Goal: Information Seeking & Learning: Learn about a topic

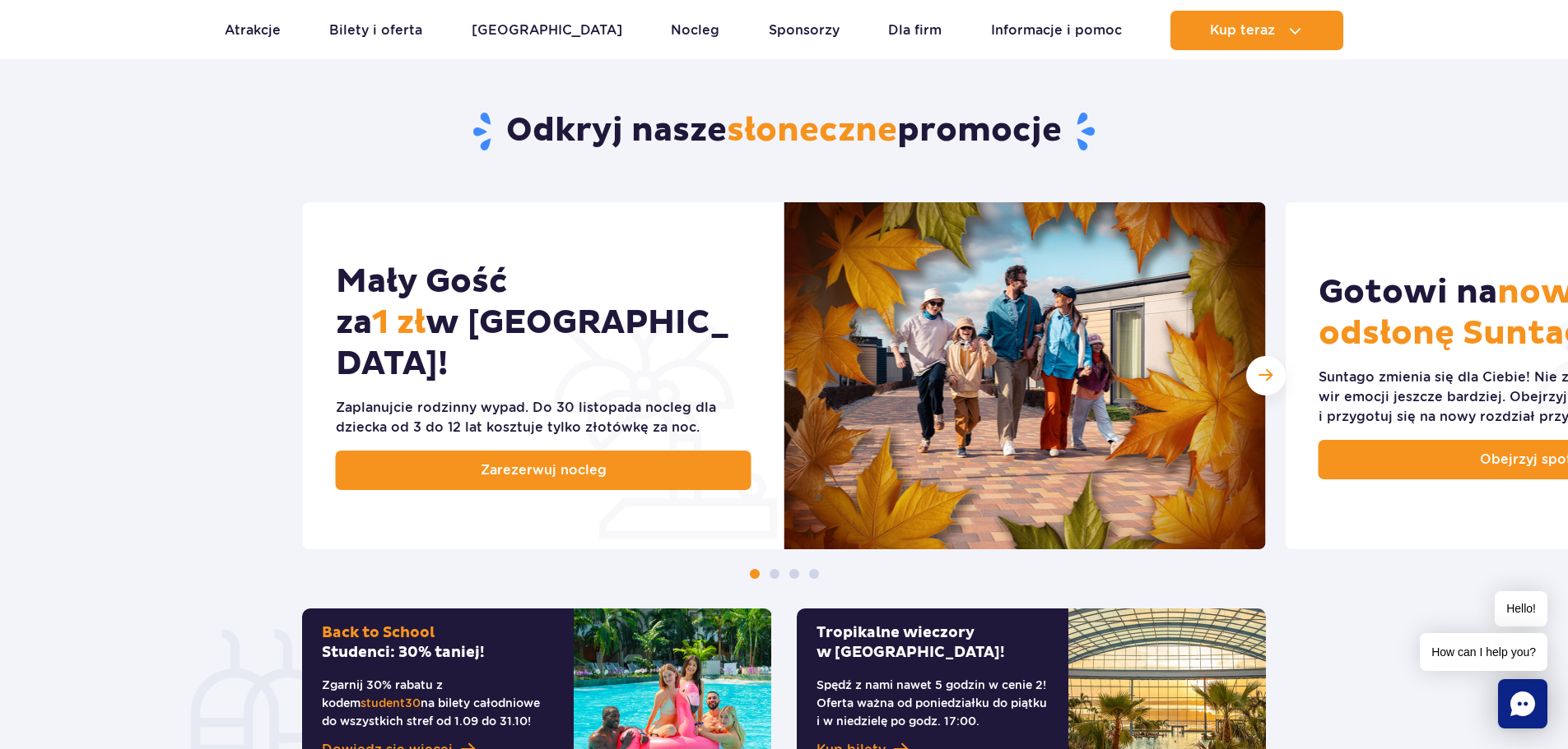
scroll to position [822, 0]
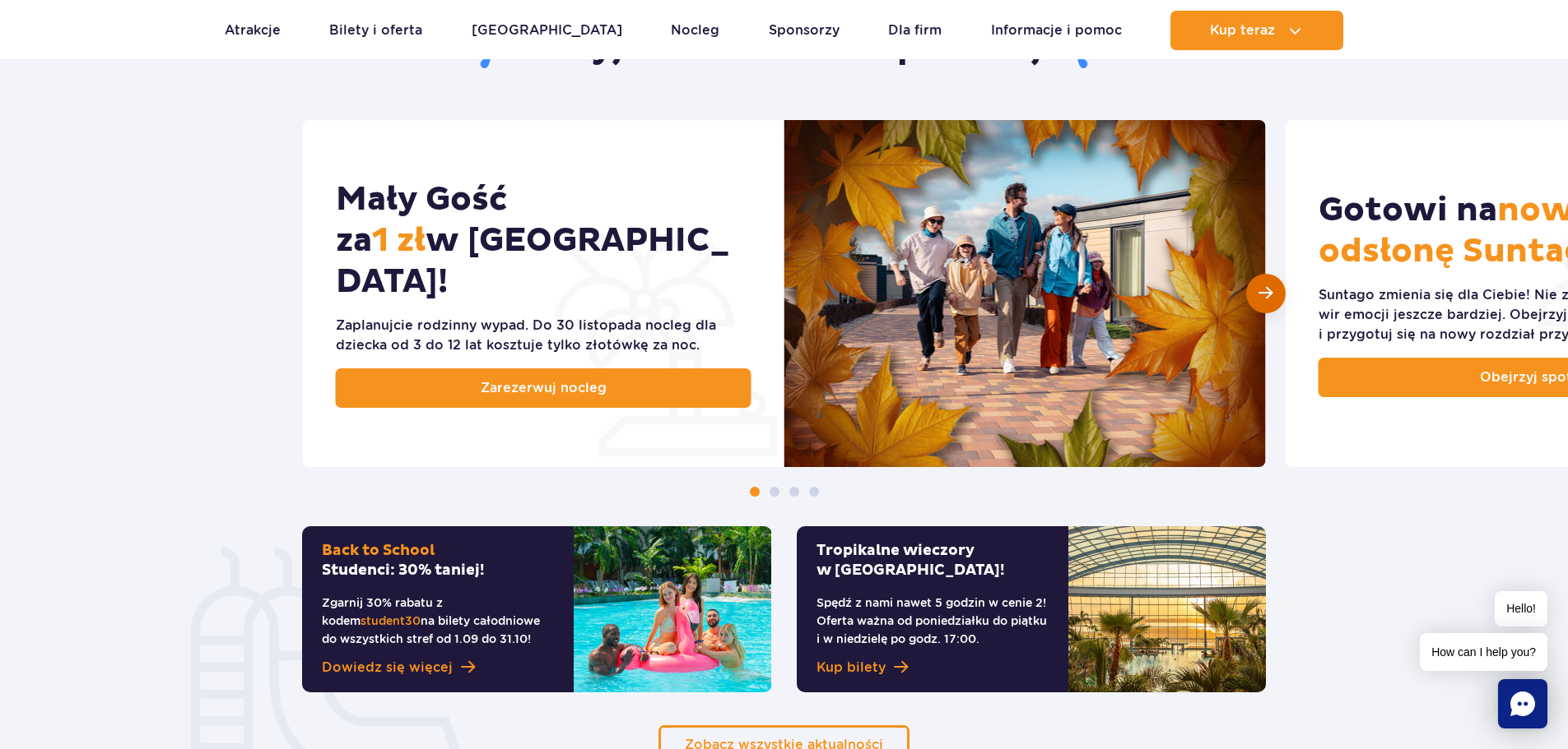
click at [1259, 291] on span "Następny slajd" at bounding box center [1265, 293] width 14 height 16
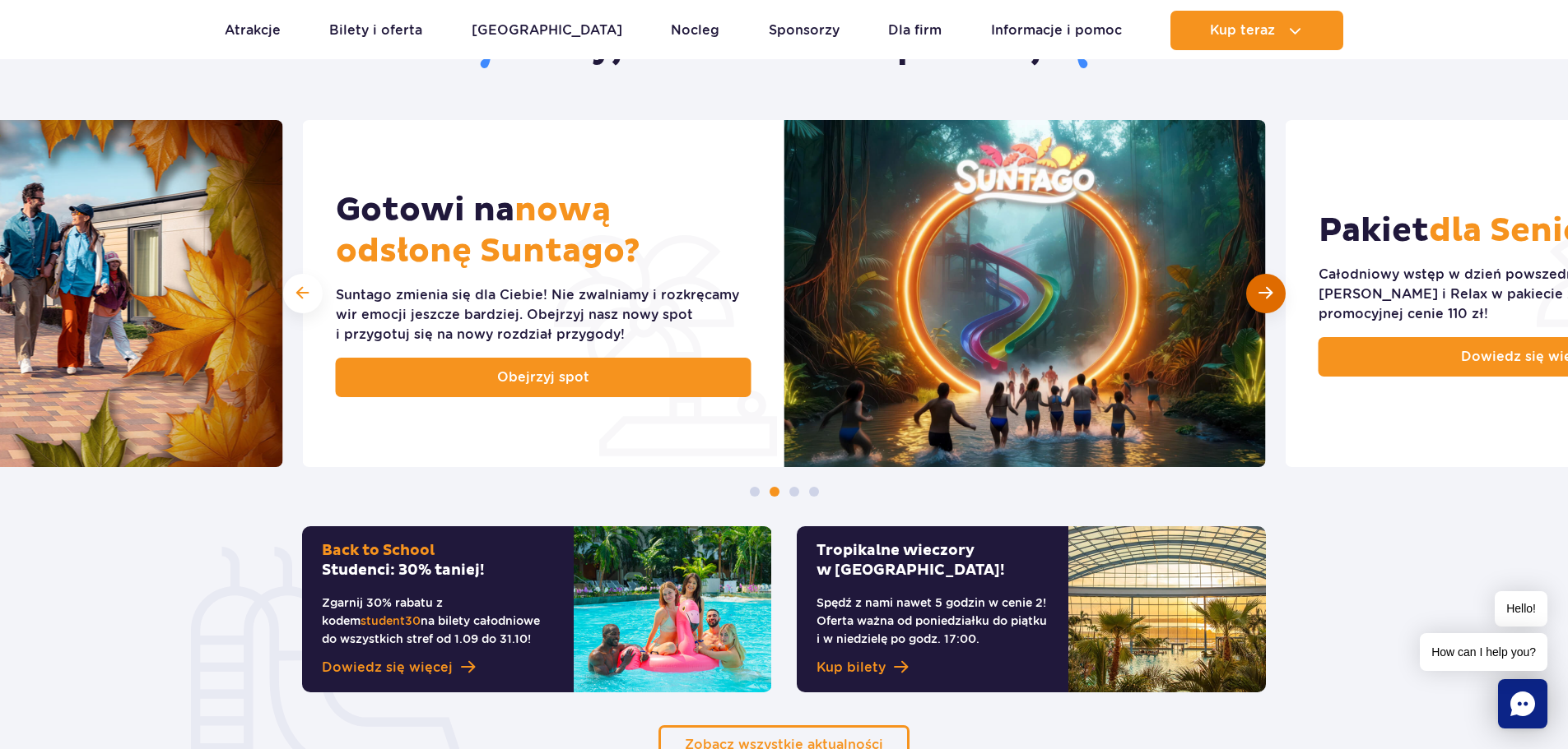
click at [1259, 291] on span "Następny slajd" at bounding box center [1265, 293] width 14 height 16
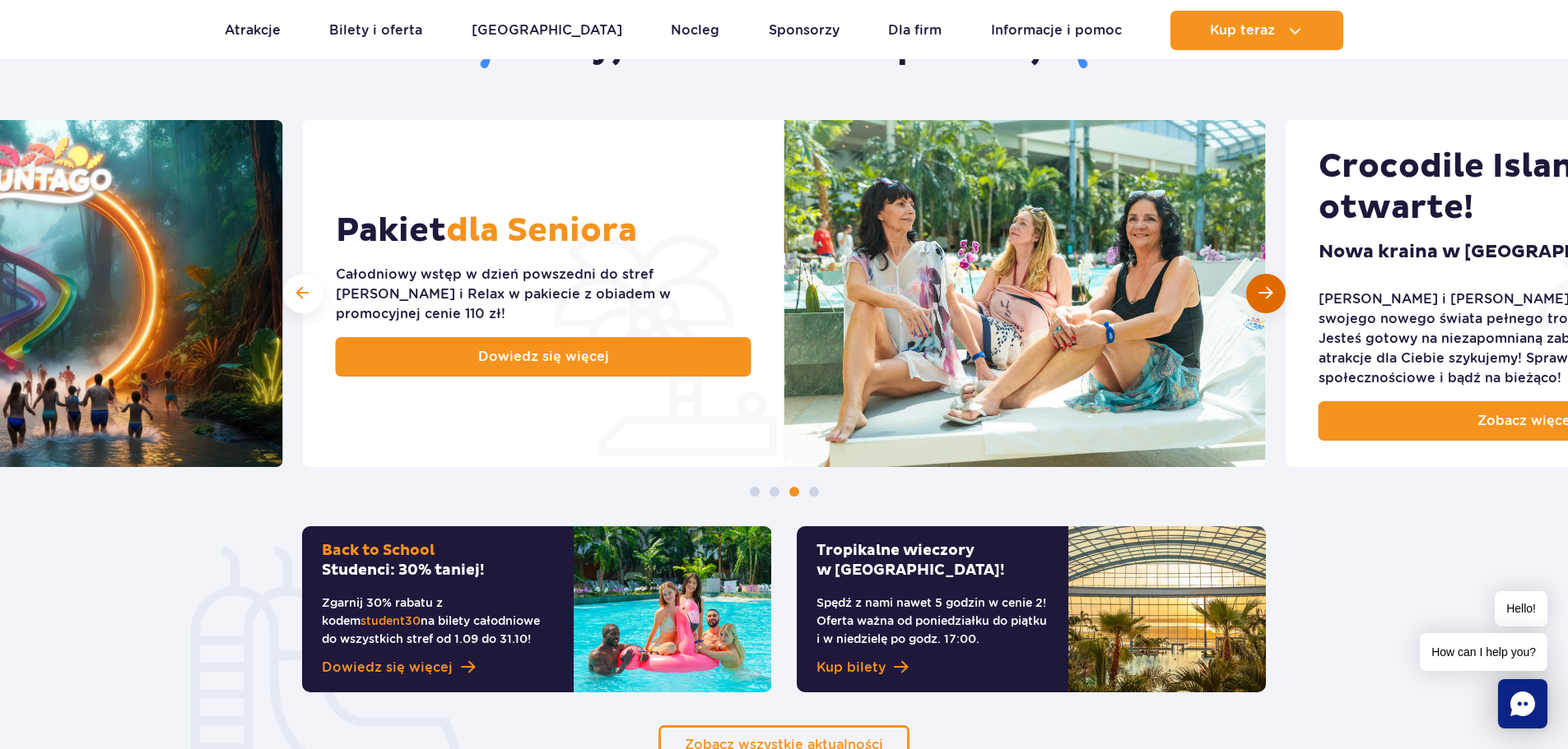
click at [1259, 291] on span "Następny slajd" at bounding box center [1265, 293] width 14 height 16
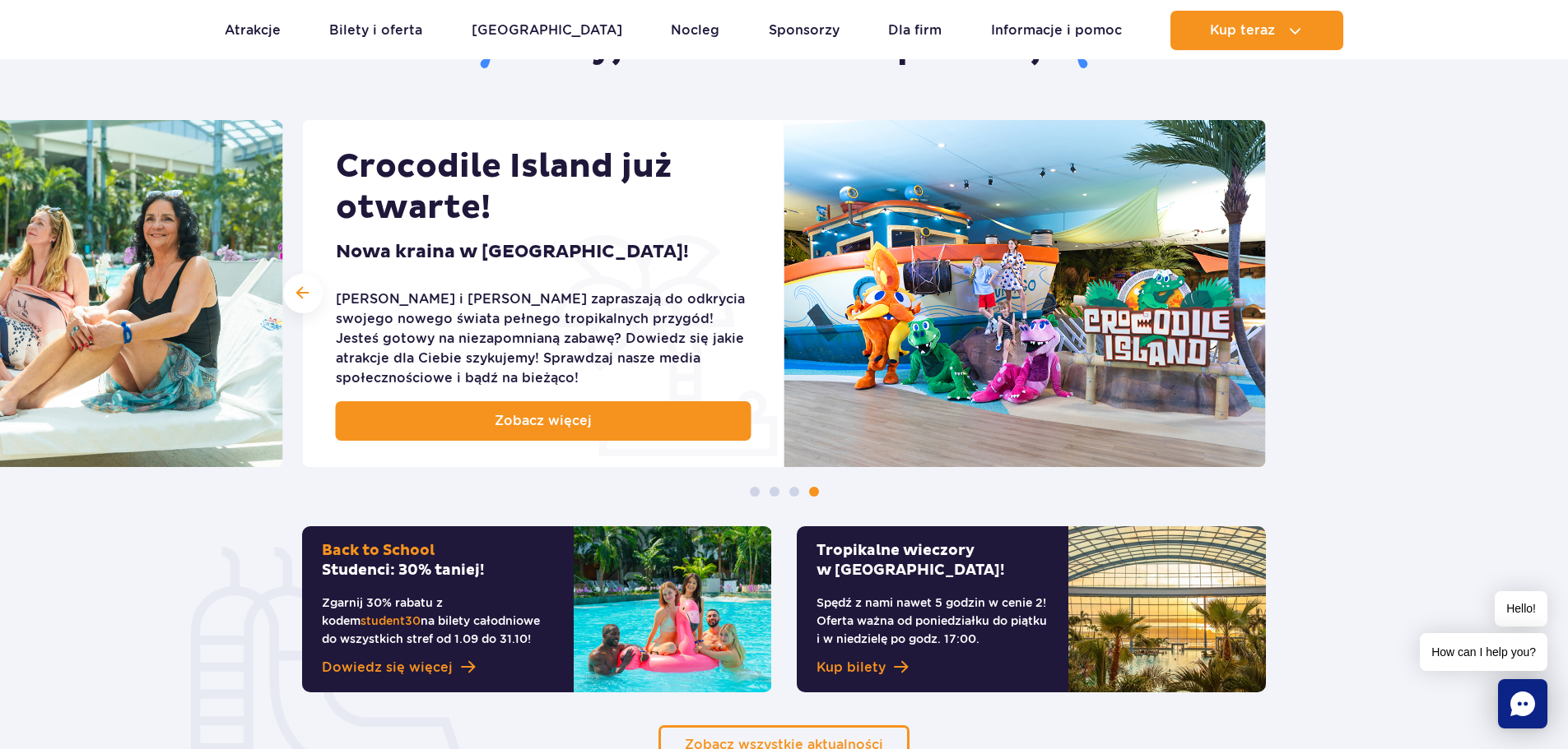
click at [1259, 291] on img at bounding box center [1025, 293] width 482 height 347
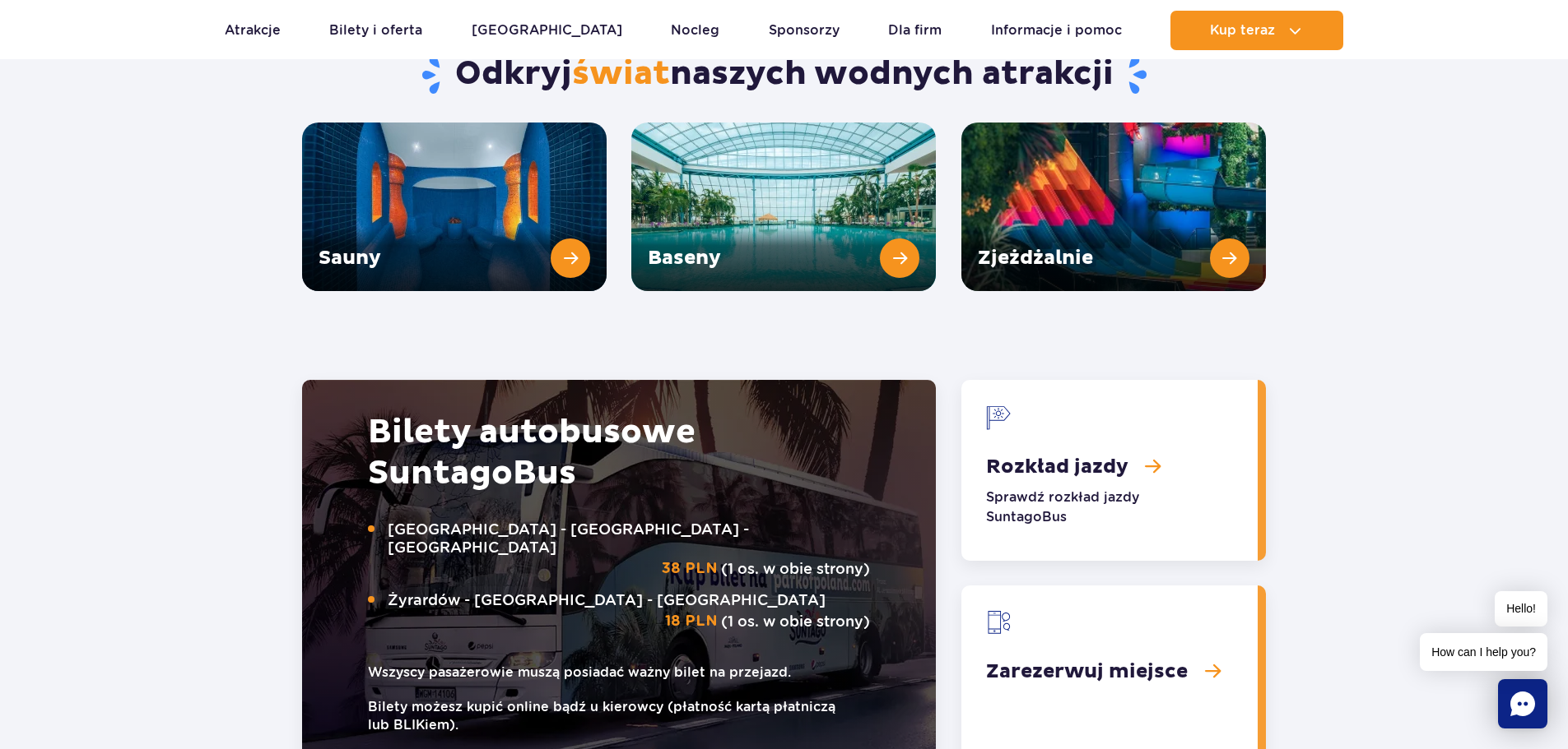
scroll to position [2221, 0]
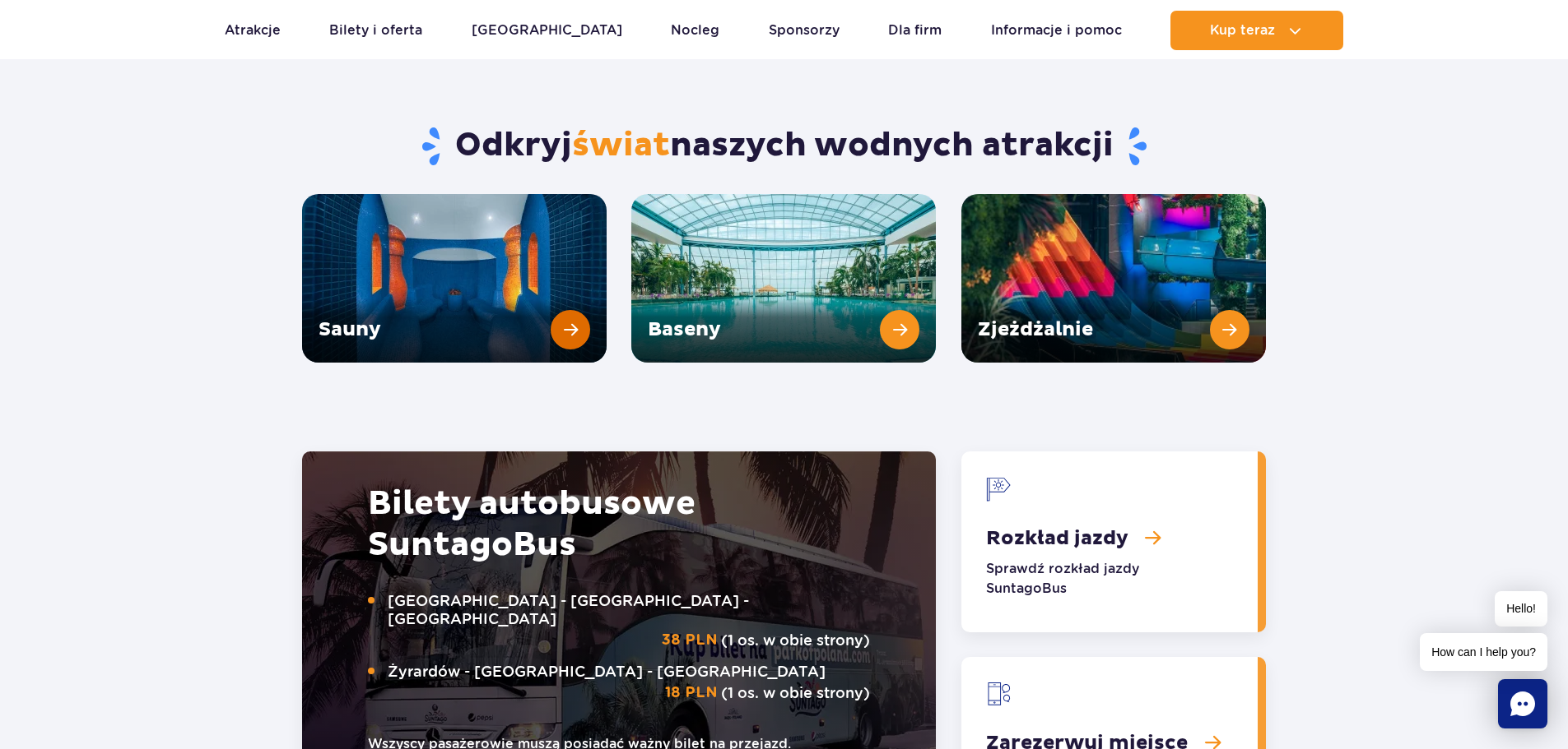
click at [559, 290] on link "Sauny" at bounding box center [453, 278] width 304 height 168
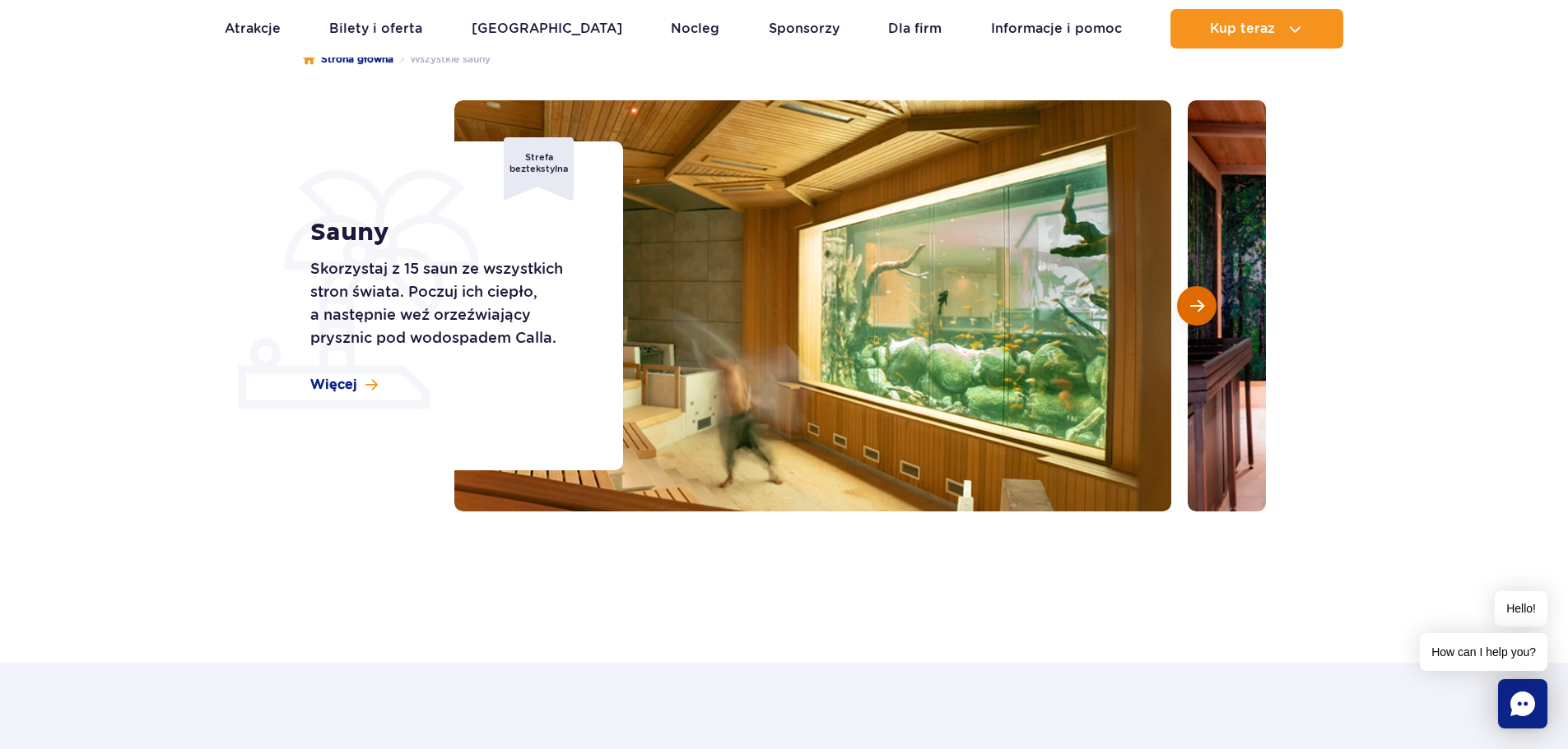
scroll to position [164, 0]
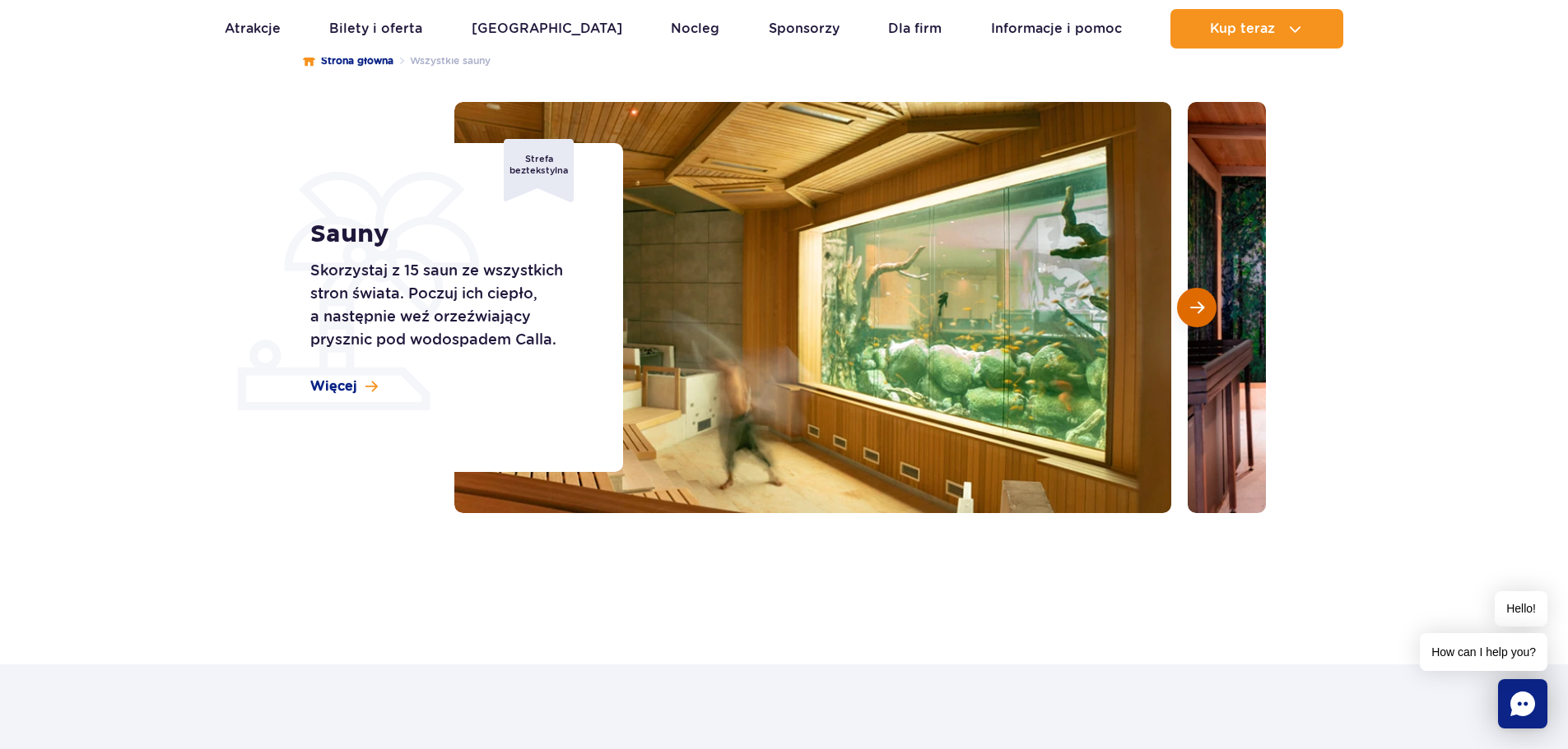
click at [1206, 305] on button "Następny slajd" at bounding box center [1196, 307] width 39 height 39
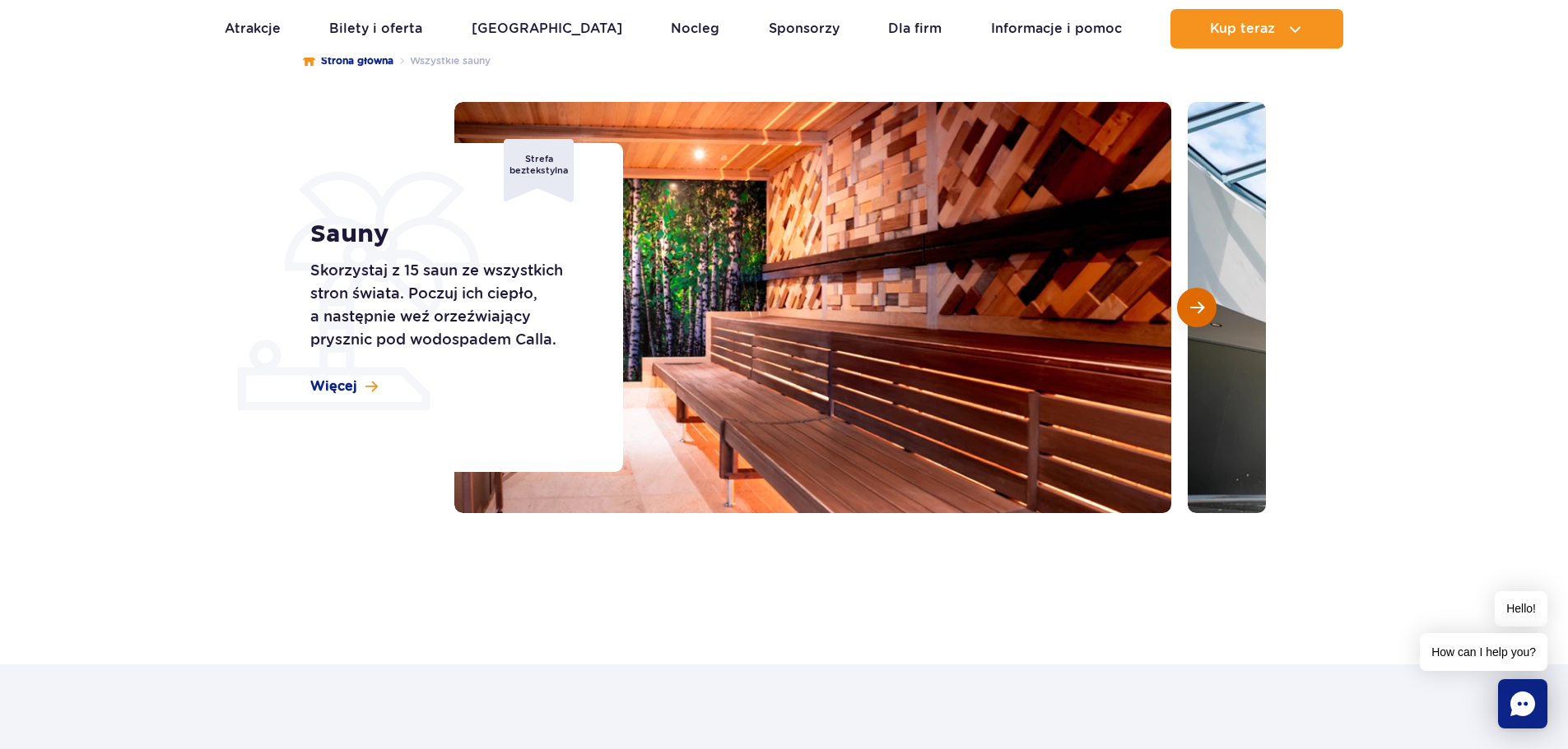
click at [1206, 305] on button "Następny slajd" at bounding box center [1196, 307] width 39 height 39
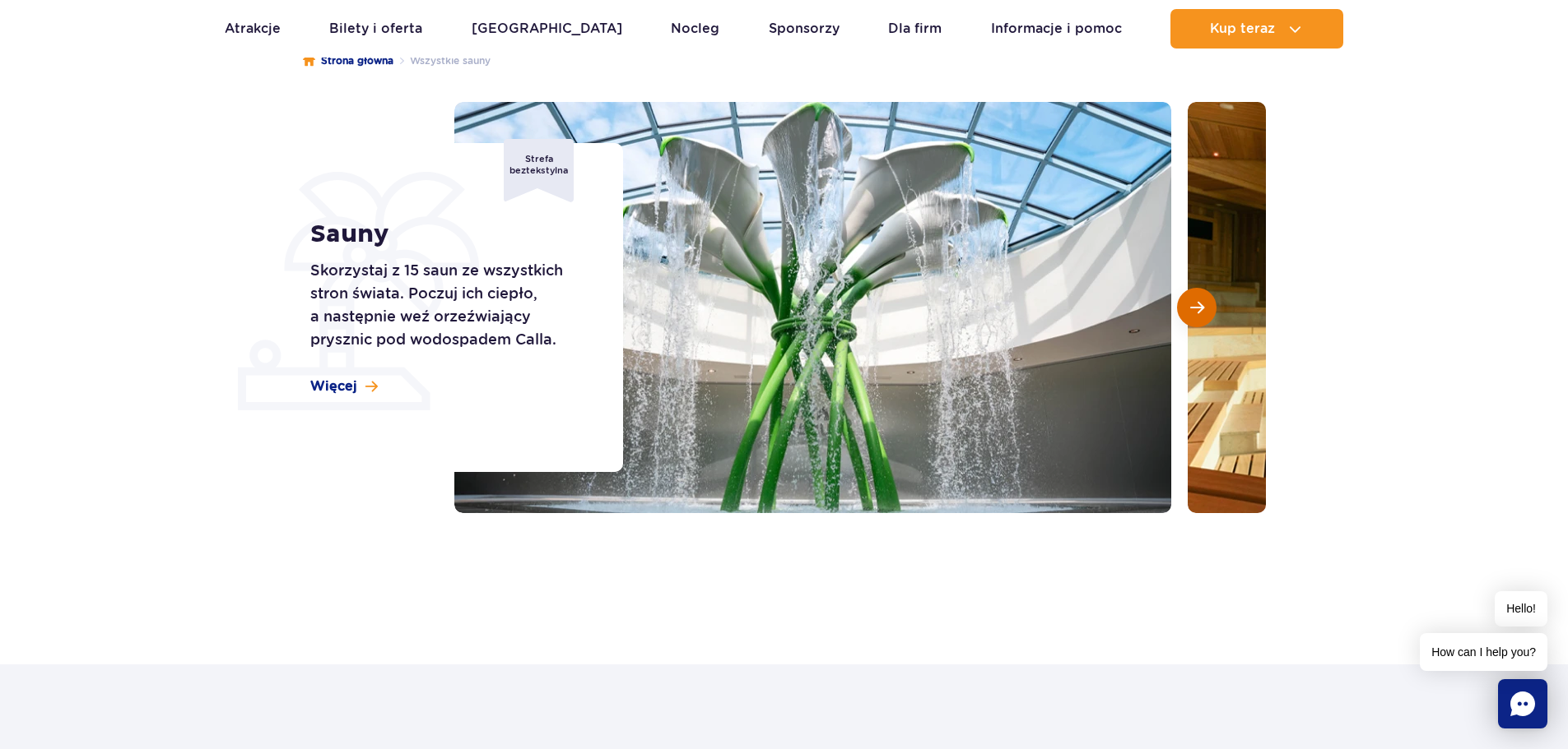
click at [1206, 305] on button "Następny slajd" at bounding box center [1196, 307] width 39 height 39
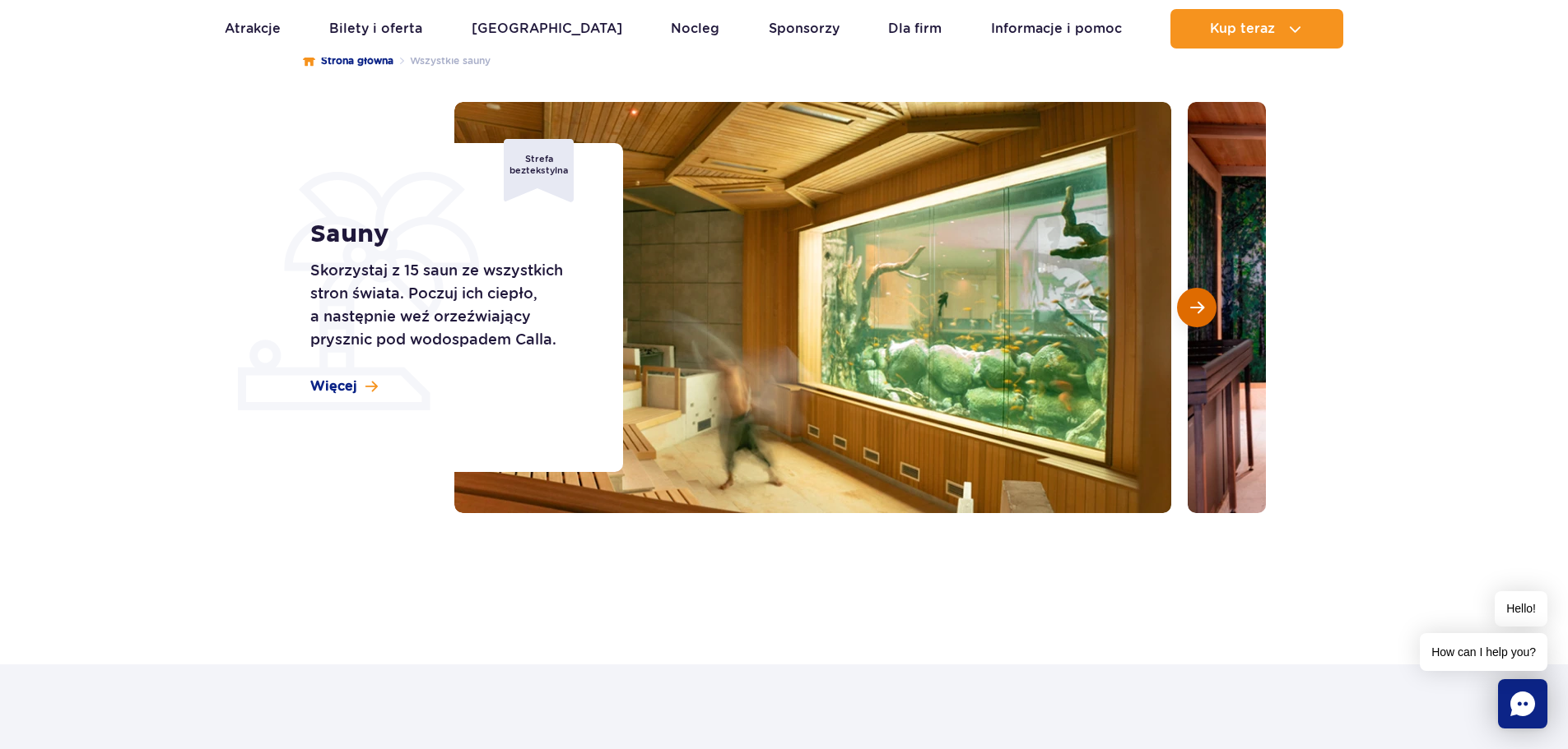
click at [1206, 305] on button "Następny slajd" at bounding box center [1196, 307] width 39 height 39
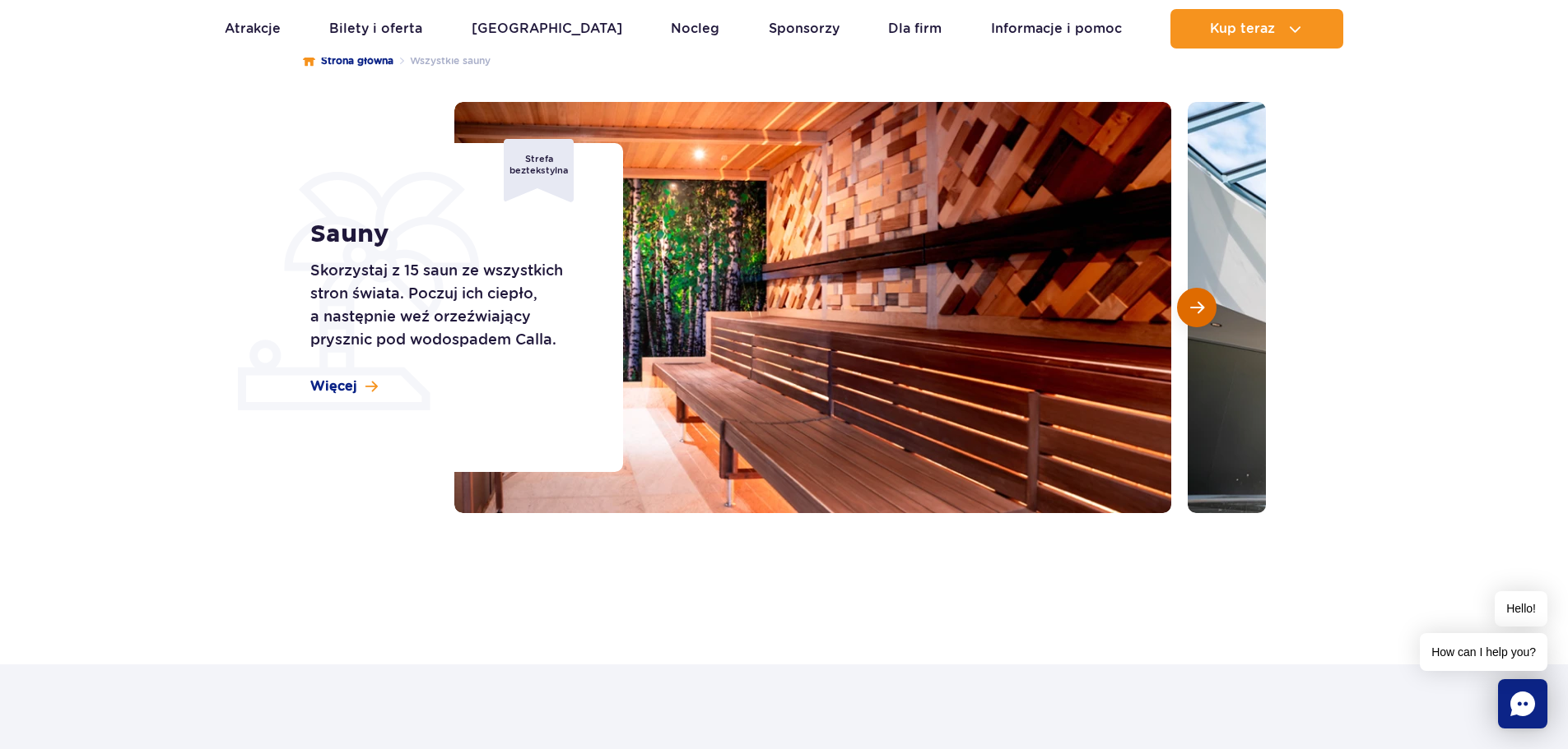
click at [1206, 305] on button "Następny slajd" at bounding box center [1196, 307] width 39 height 39
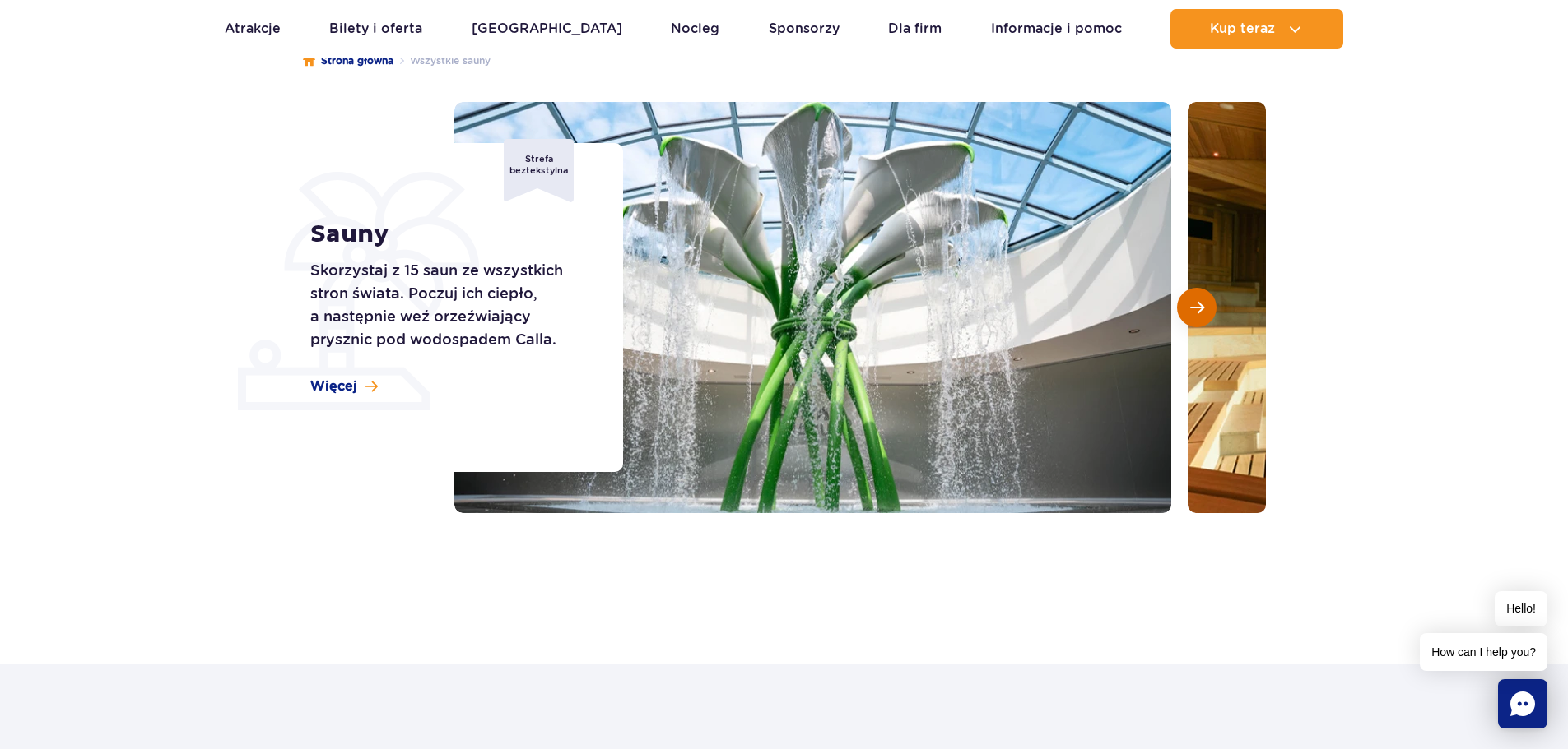
click at [1206, 305] on button "Następny slajd" at bounding box center [1196, 307] width 39 height 39
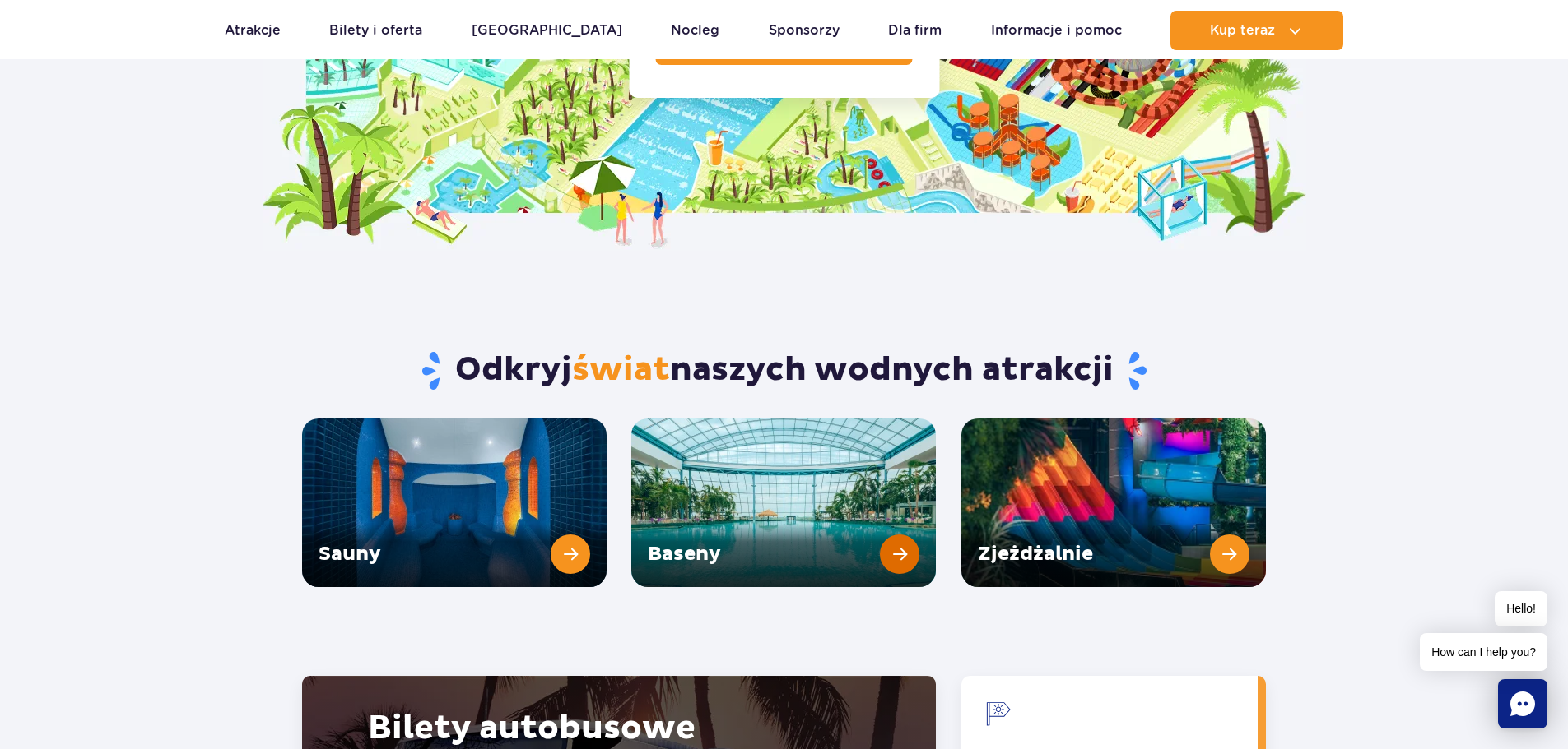
click at [899, 512] on link "Baseny" at bounding box center [783, 503] width 304 height 168
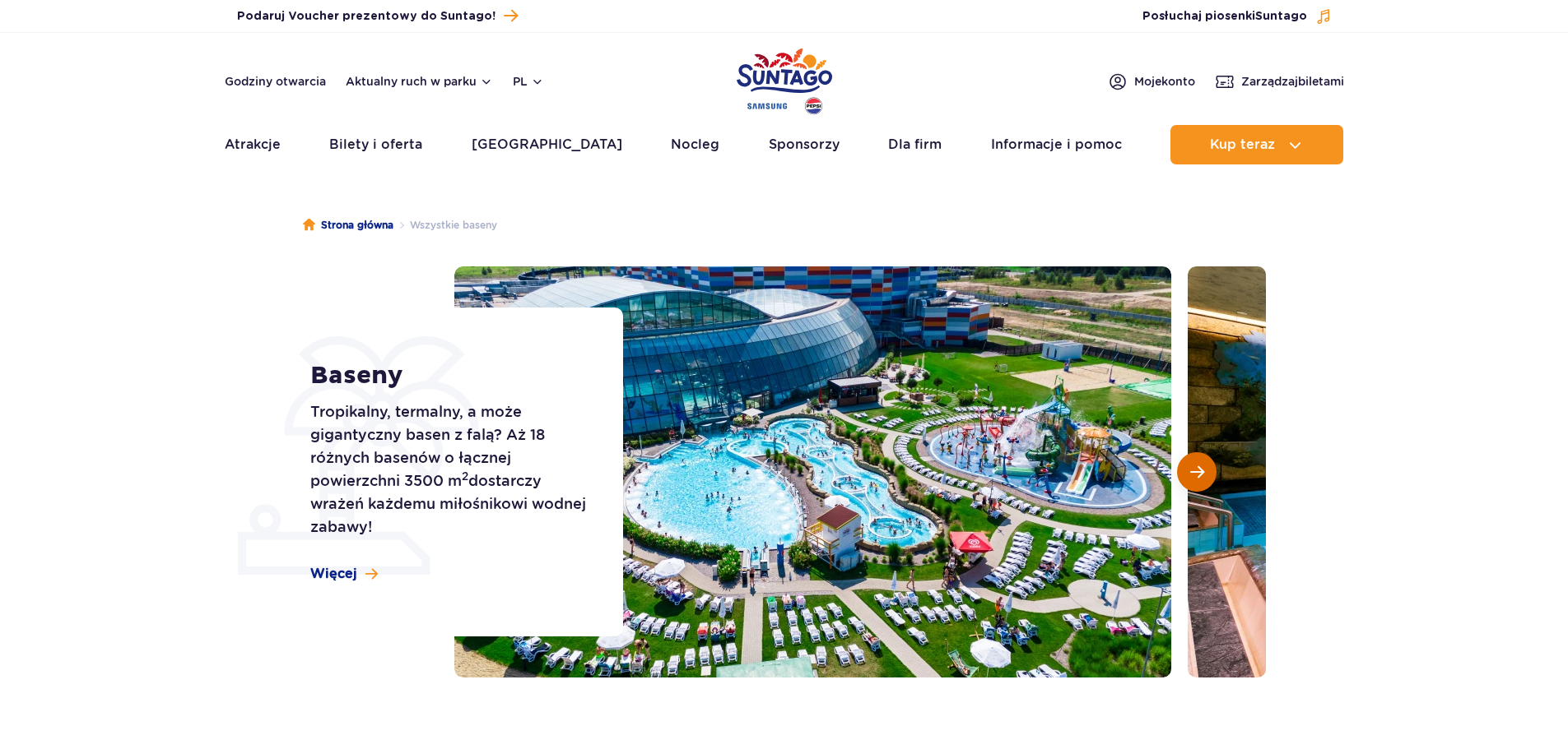
click at [1192, 465] on span "Następny slajd" at bounding box center [1197, 472] width 14 height 15
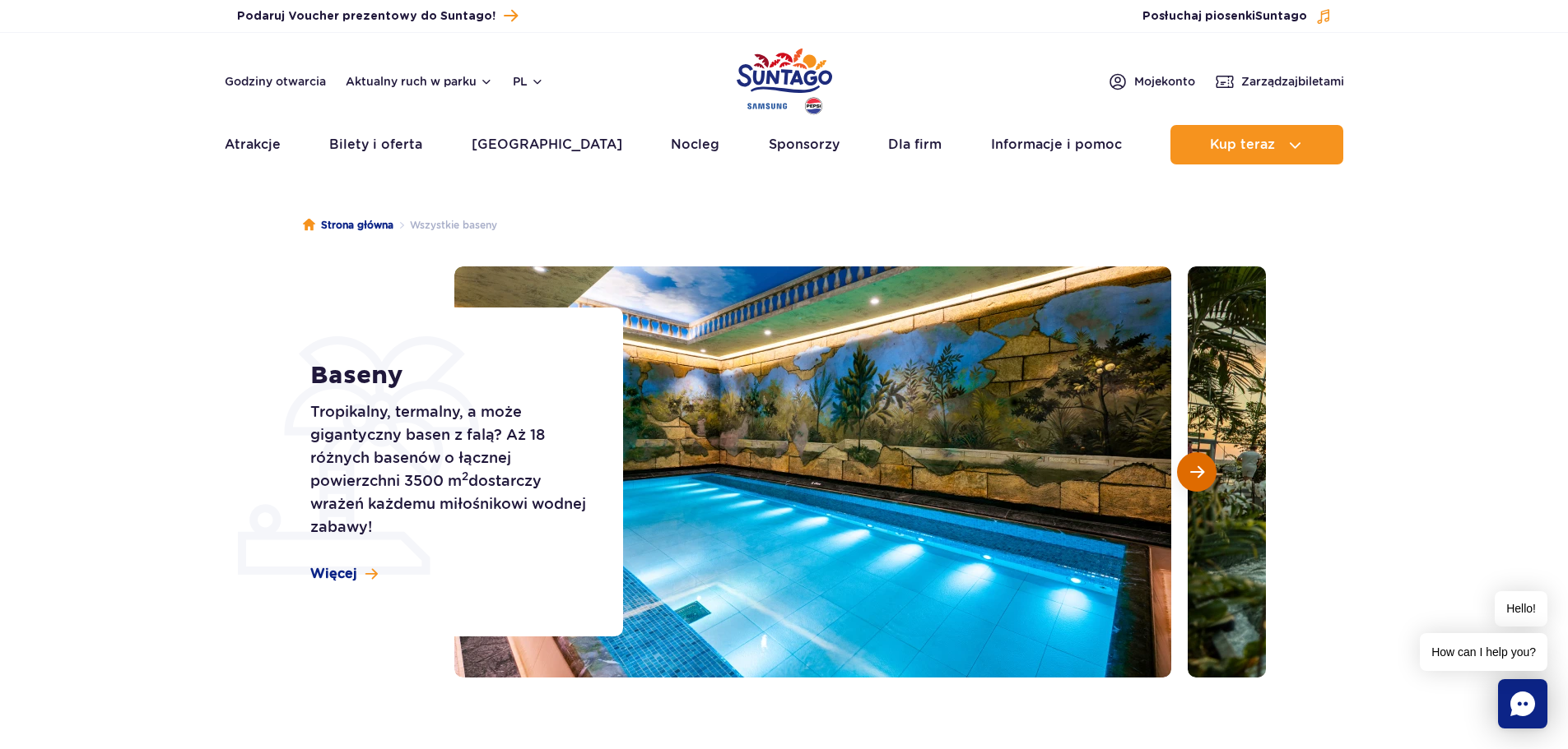
click at [1192, 478] on span "Następny slajd" at bounding box center [1197, 472] width 14 height 15
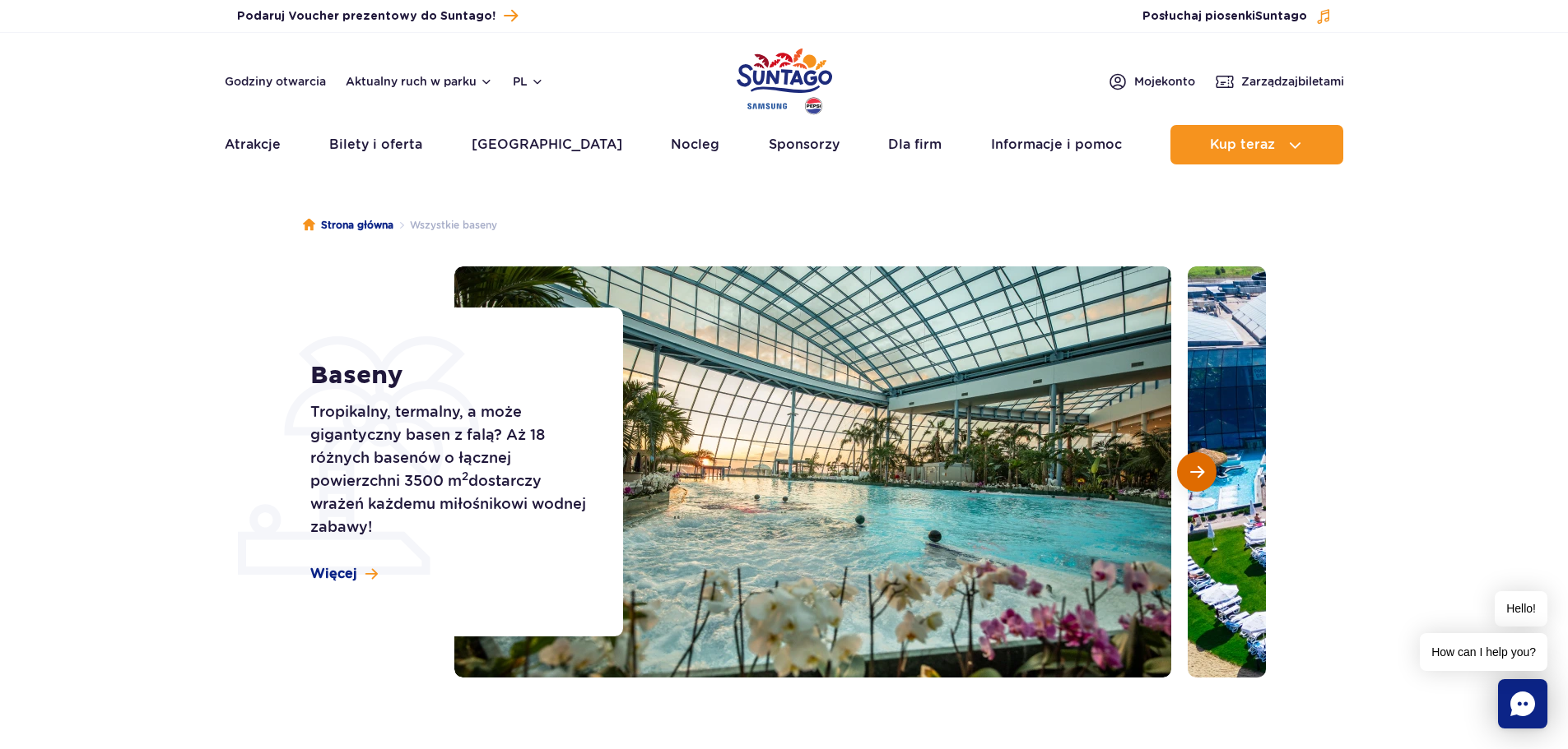
click at [1192, 478] on span "Następny slajd" at bounding box center [1197, 472] width 14 height 15
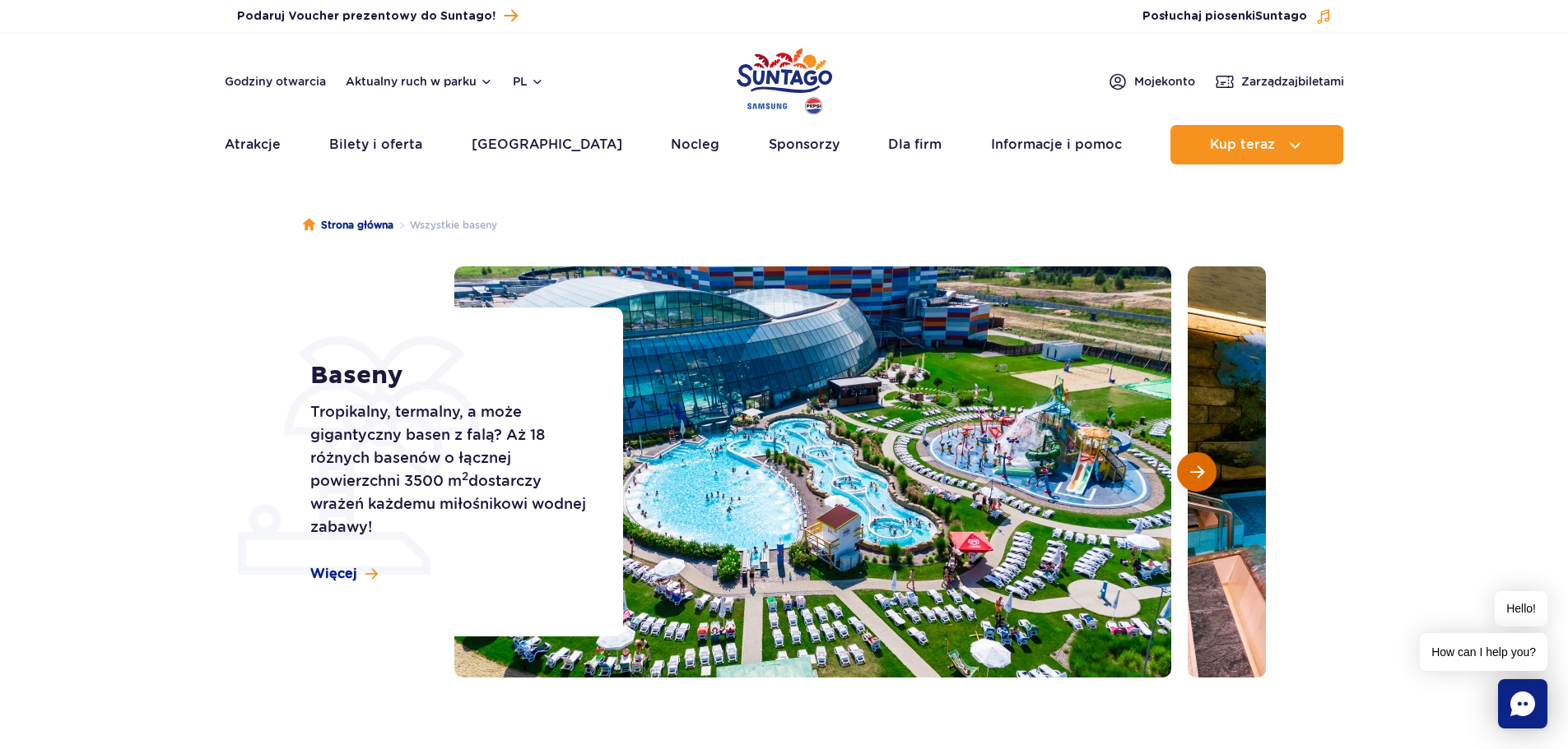
click at [1192, 478] on span "Następny slajd" at bounding box center [1197, 472] width 14 height 15
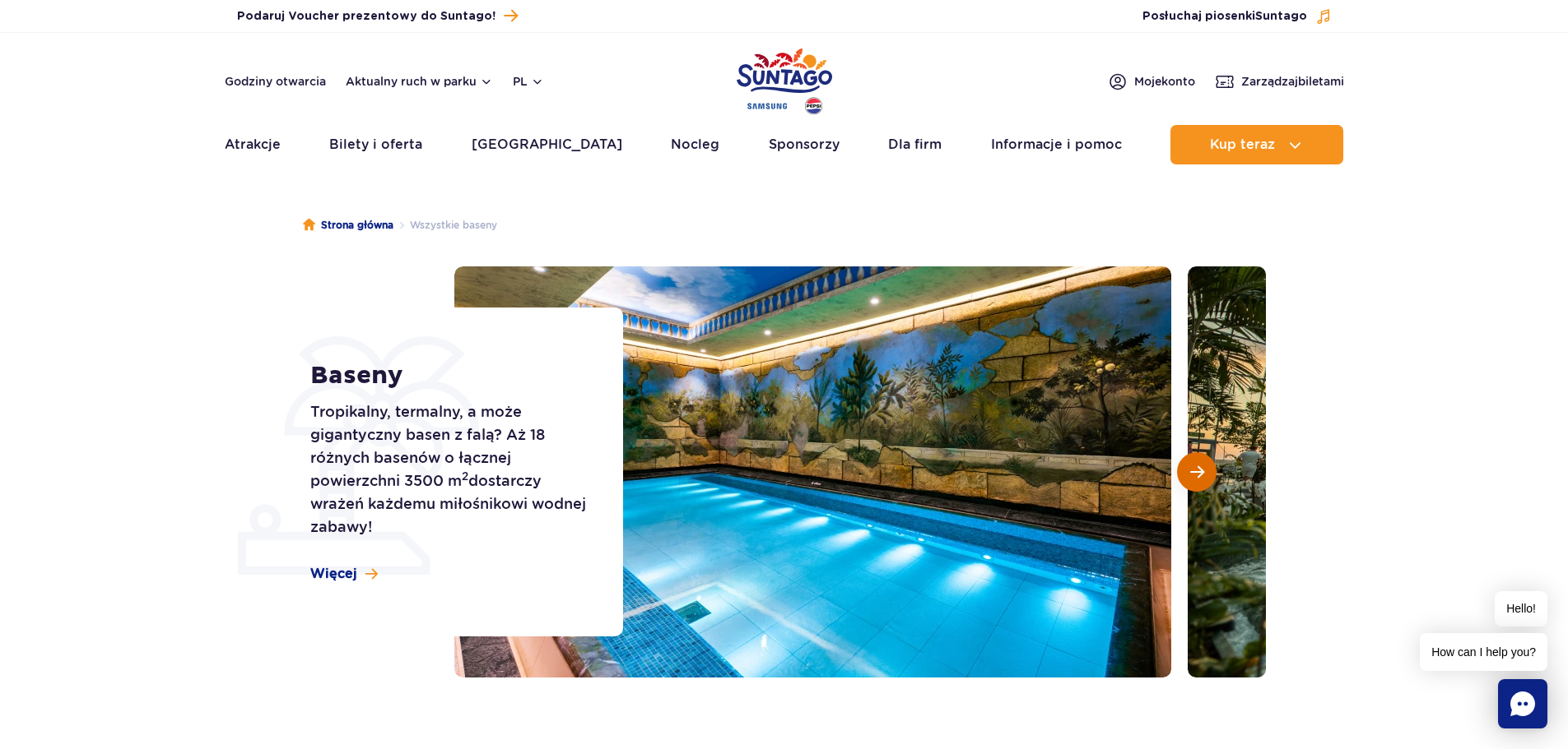
click at [1192, 478] on span "Następny slajd" at bounding box center [1197, 472] width 14 height 15
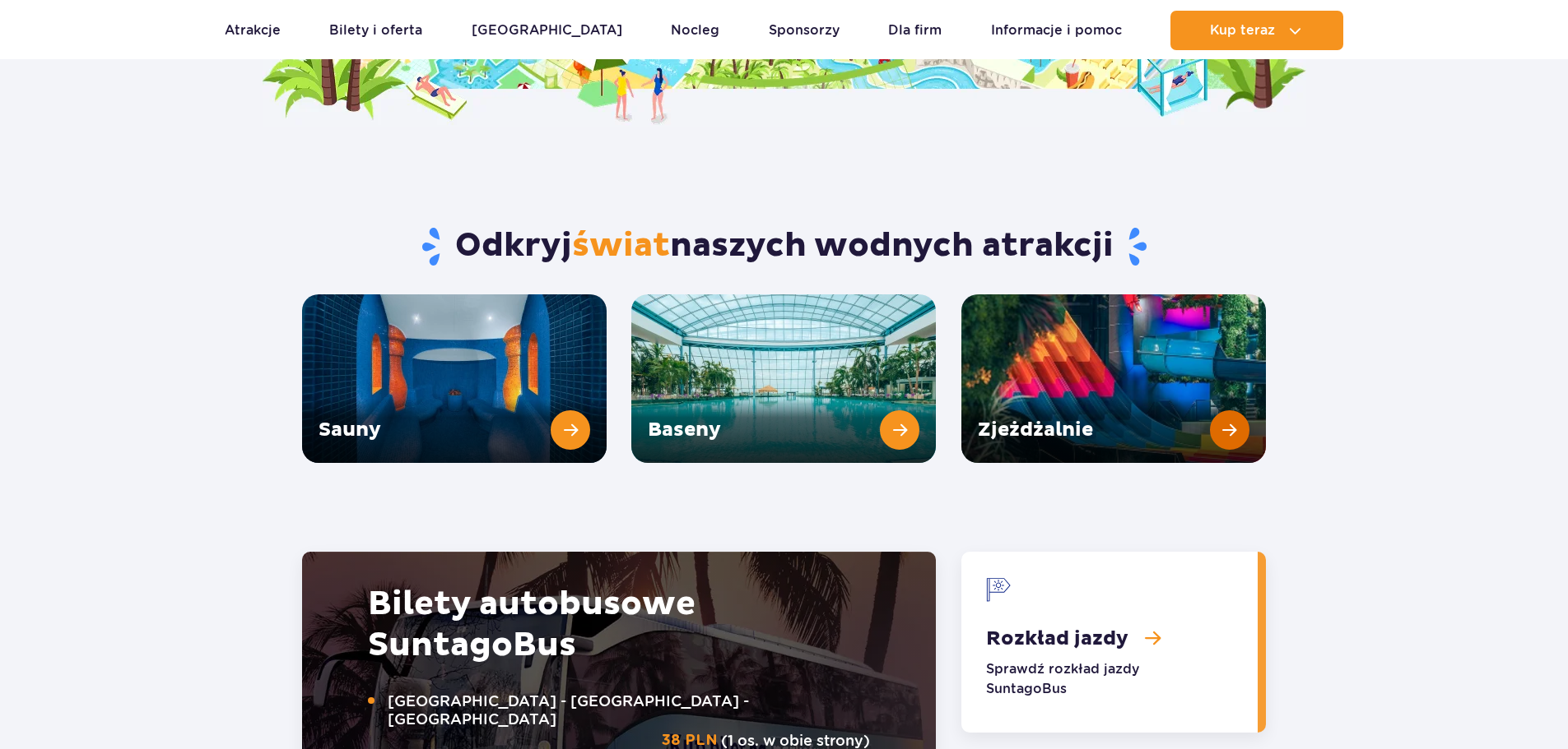
scroll to position [2116, 0]
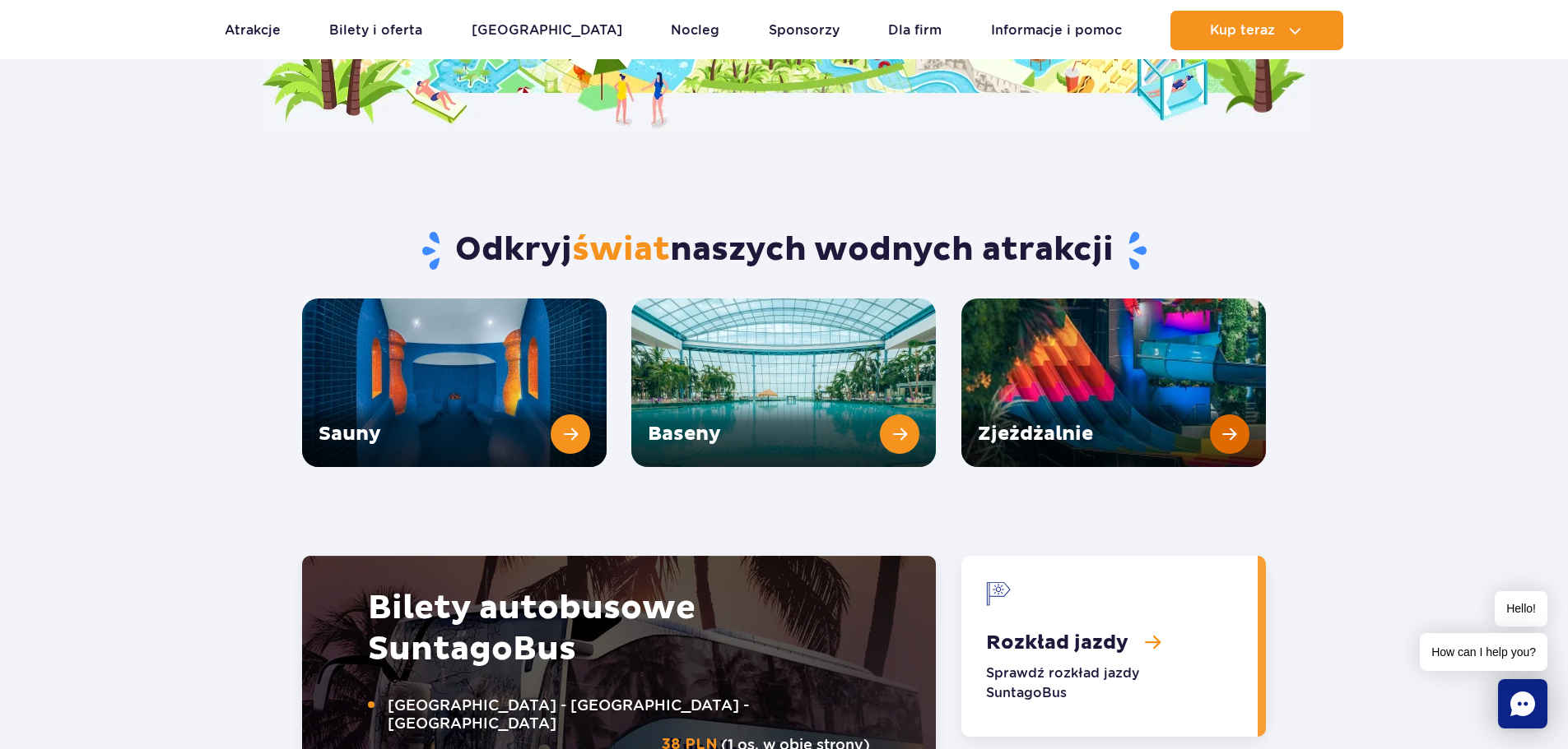
click at [1222, 382] on link "Zjeżdżalnie" at bounding box center [1113, 382] width 304 height 168
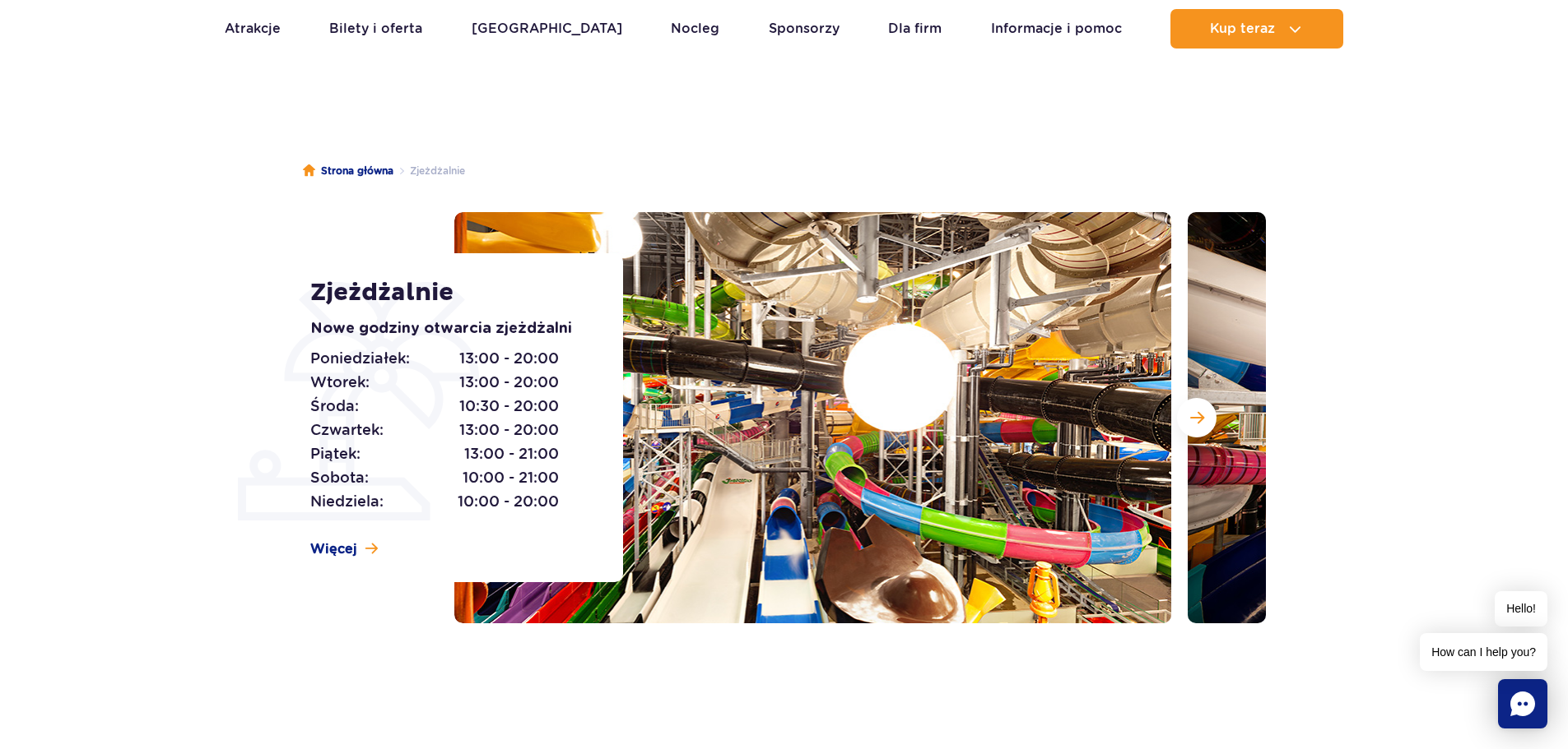
scroll to position [82, 0]
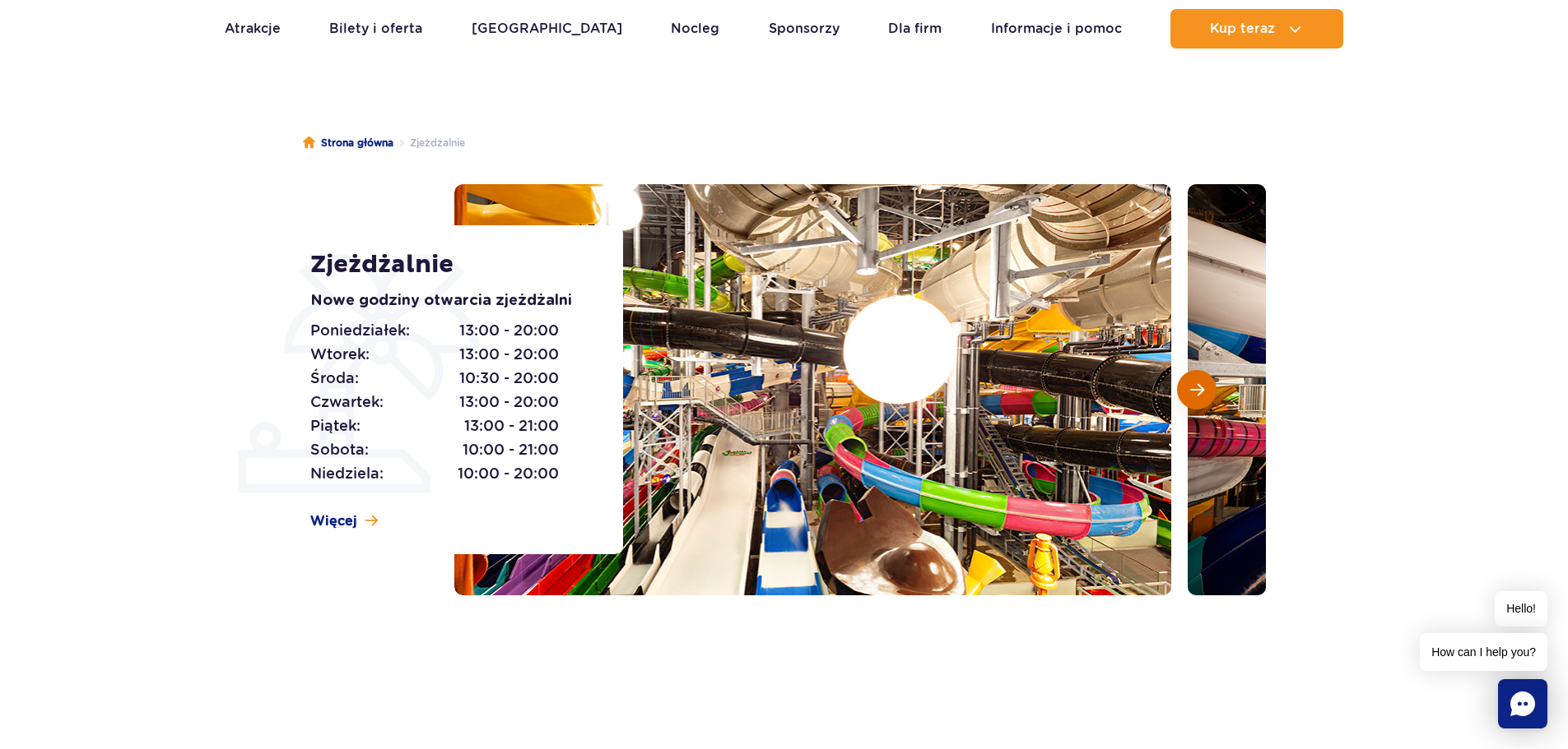
click at [1199, 387] on span "Następny slajd" at bounding box center [1197, 390] width 14 height 15
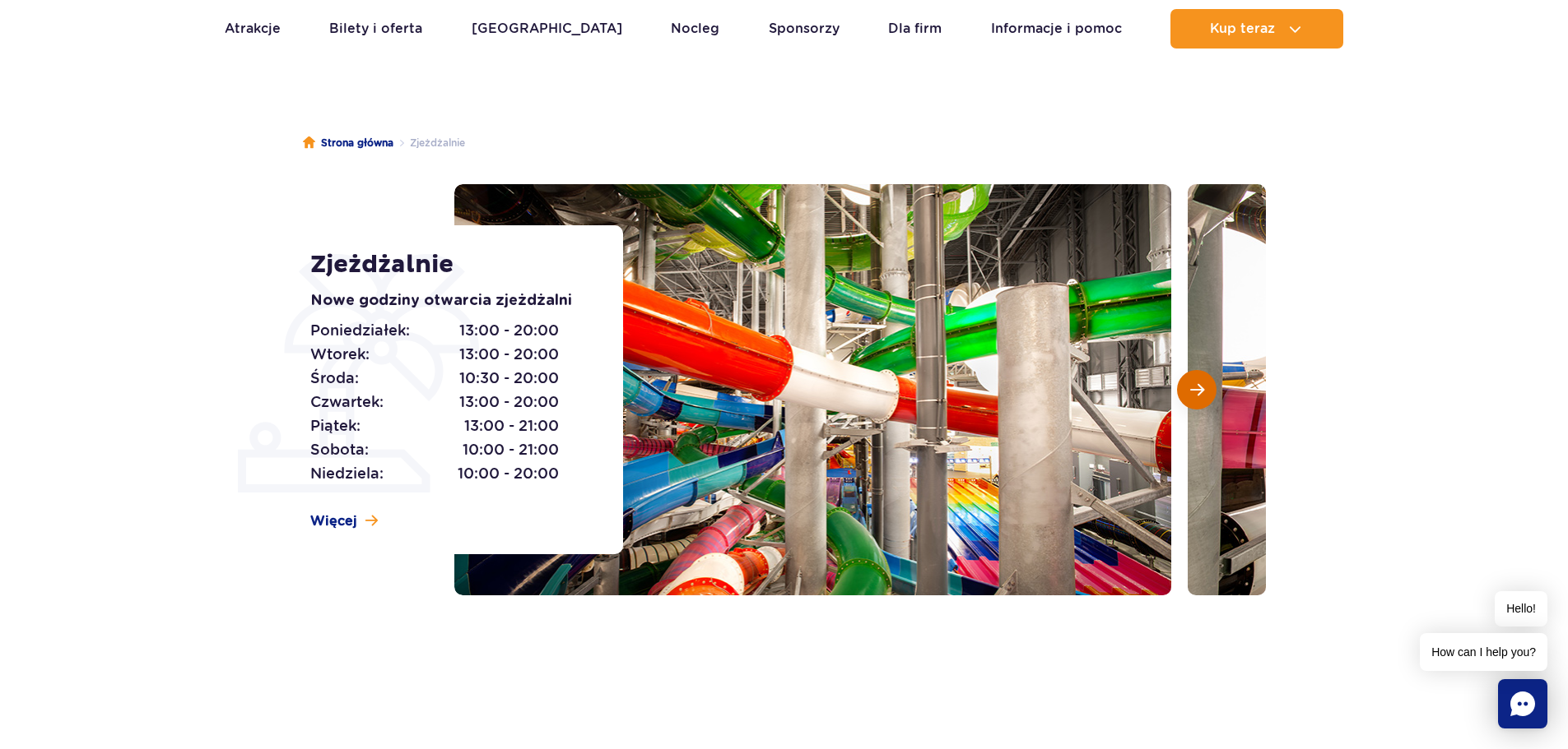
click at [1199, 387] on span "Następny slajd" at bounding box center [1197, 390] width 14 height 15
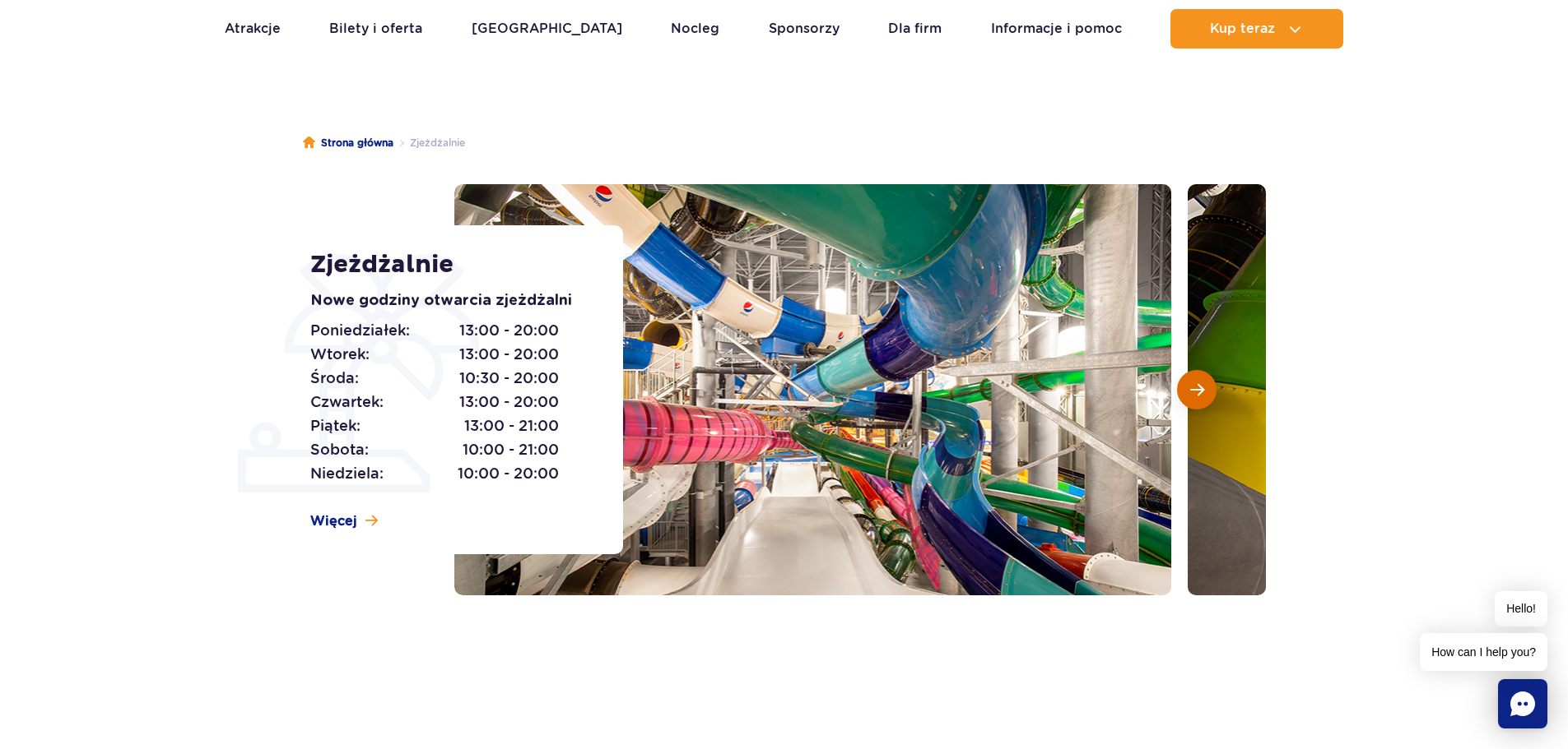
click at [1199, 387] on span "Następny slajd" at bounding box center [1197, 390] width 14 height 15
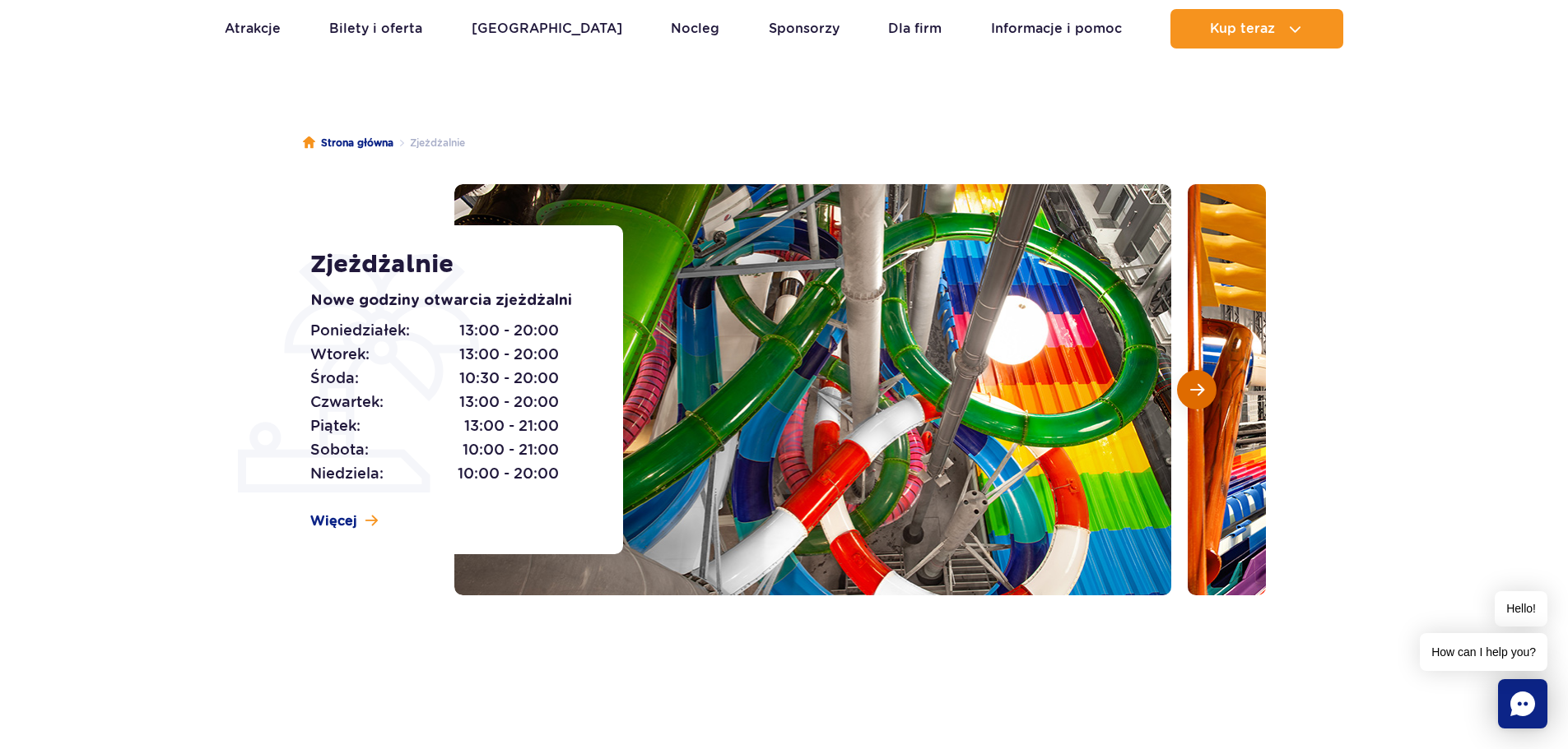
click at [1199, 387] on span "Następny slajd" at bounding box center [1197, 390] width 14 height 15
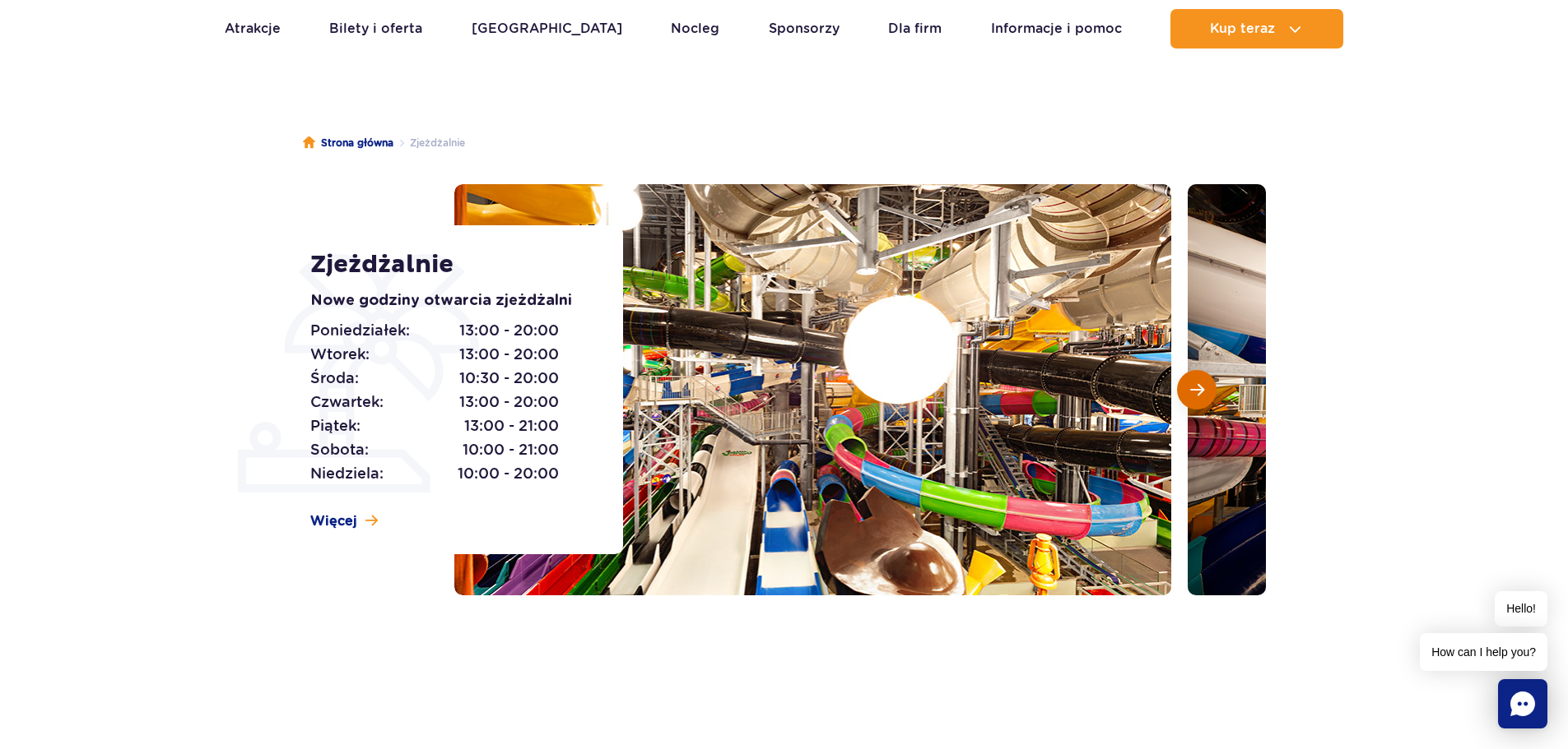
click at [1199, 387] on span "Następny slajd" at bounding box center [1197, 390] width 14 height 15
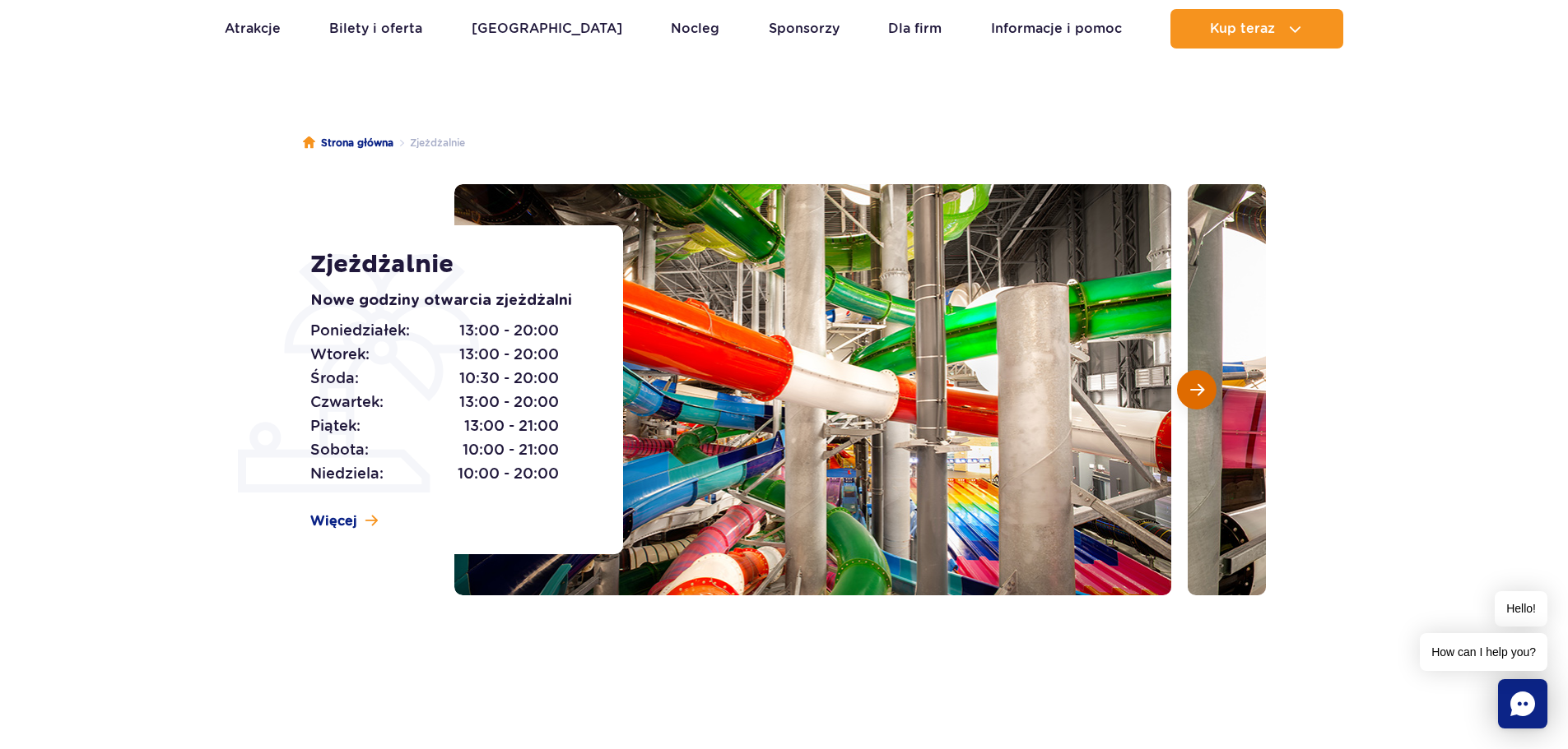
click at [1199, 387] on span "Następny slajd" at bounding box center [1197, 390] width 14 height 15
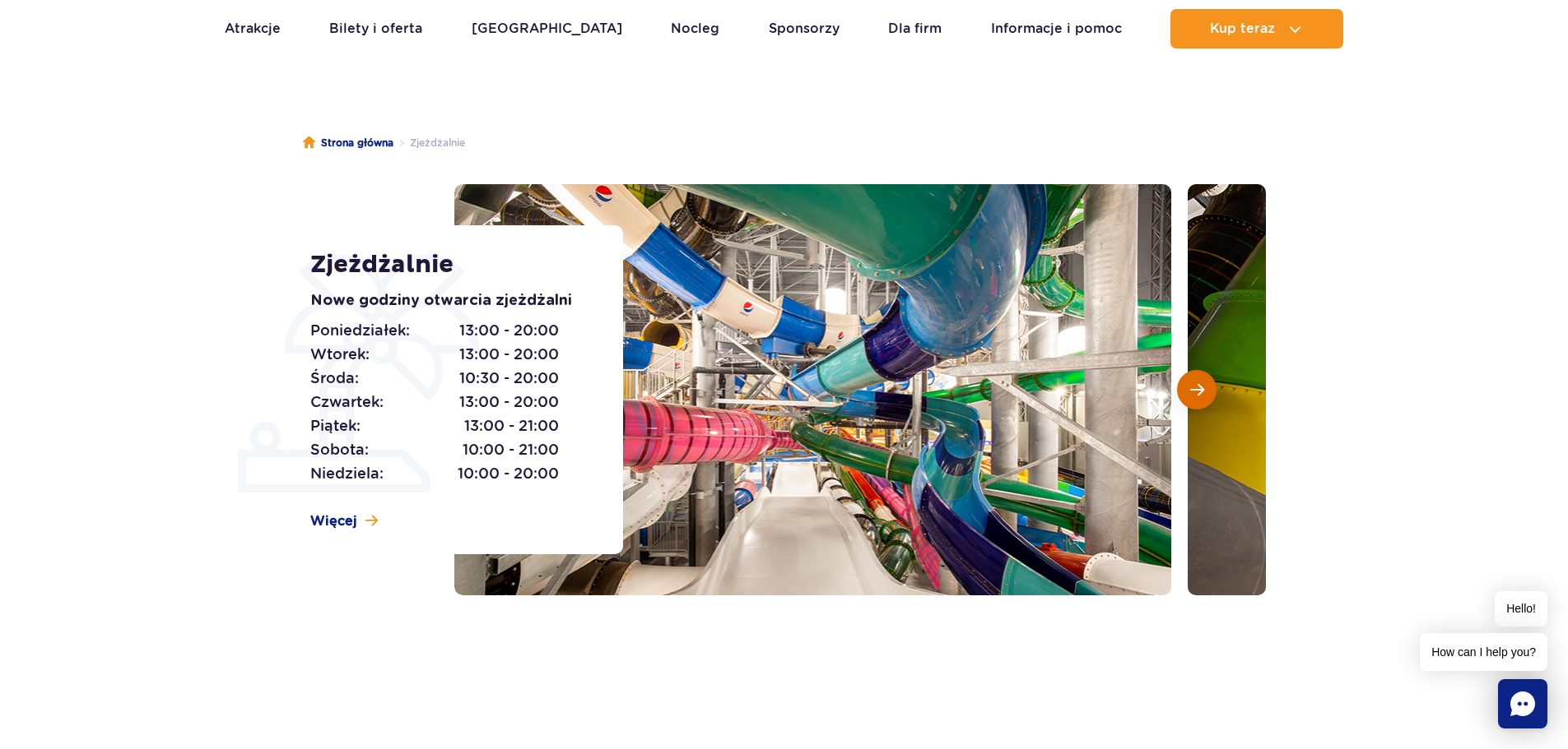
click at [1199, 387] on span "Następny slajd" at bounding box center [1197, 390] width 14 height 15
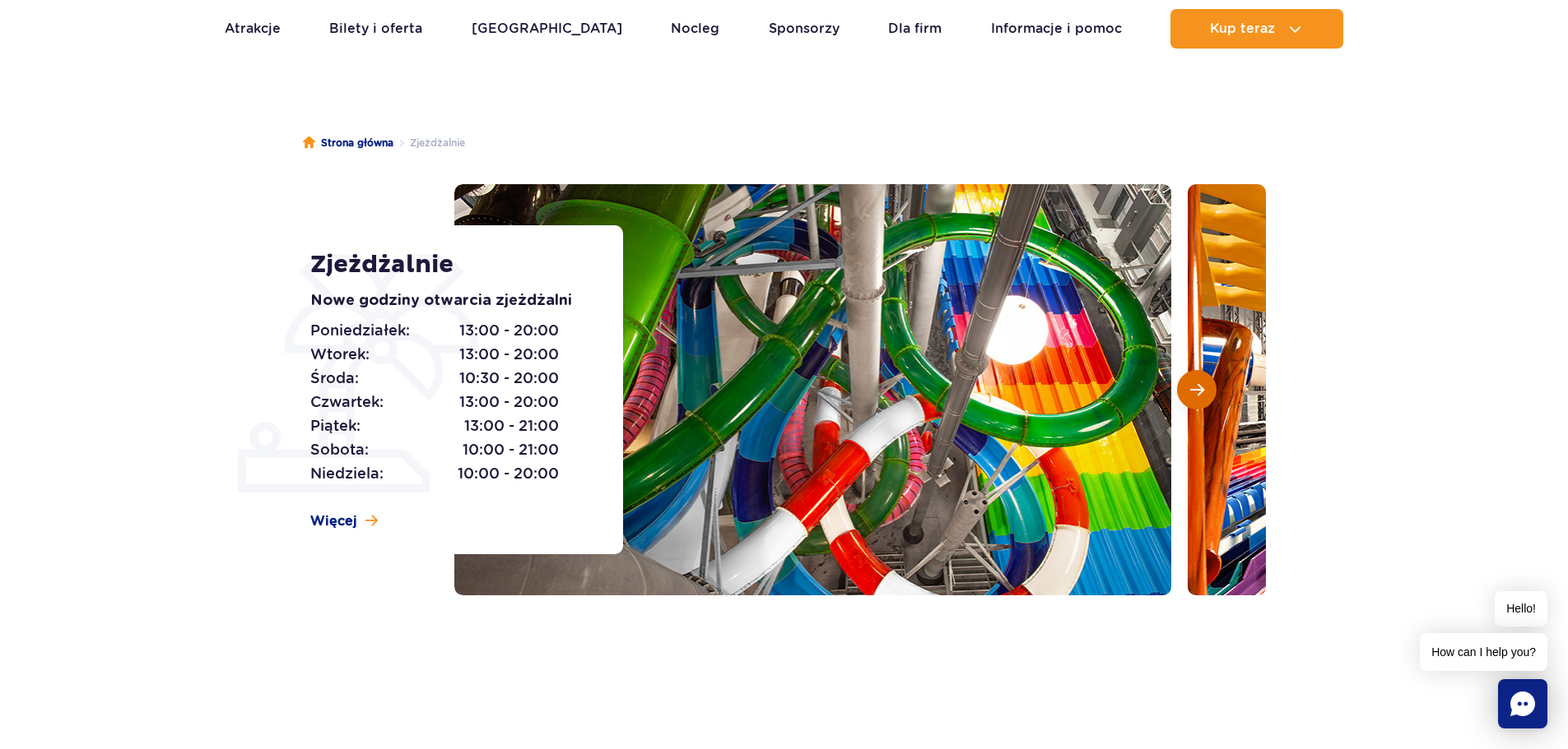
click at [1199, 387] on span "Następny slajd" at bounding box center [1197, 390] width 14 height 15
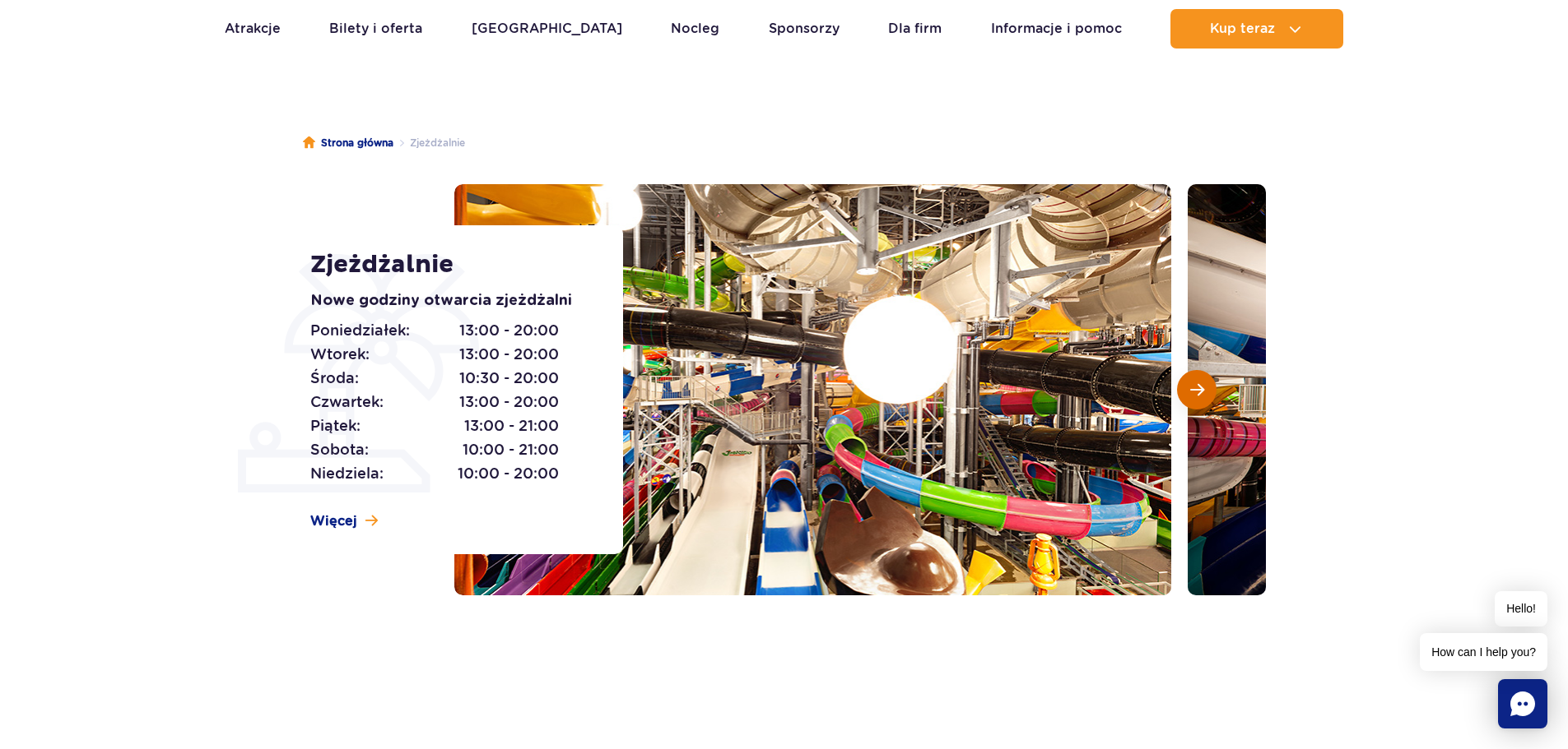
click at [1199, 387] on span "Następny slajd" at bounding box center [1197, 390] width 14 height 15
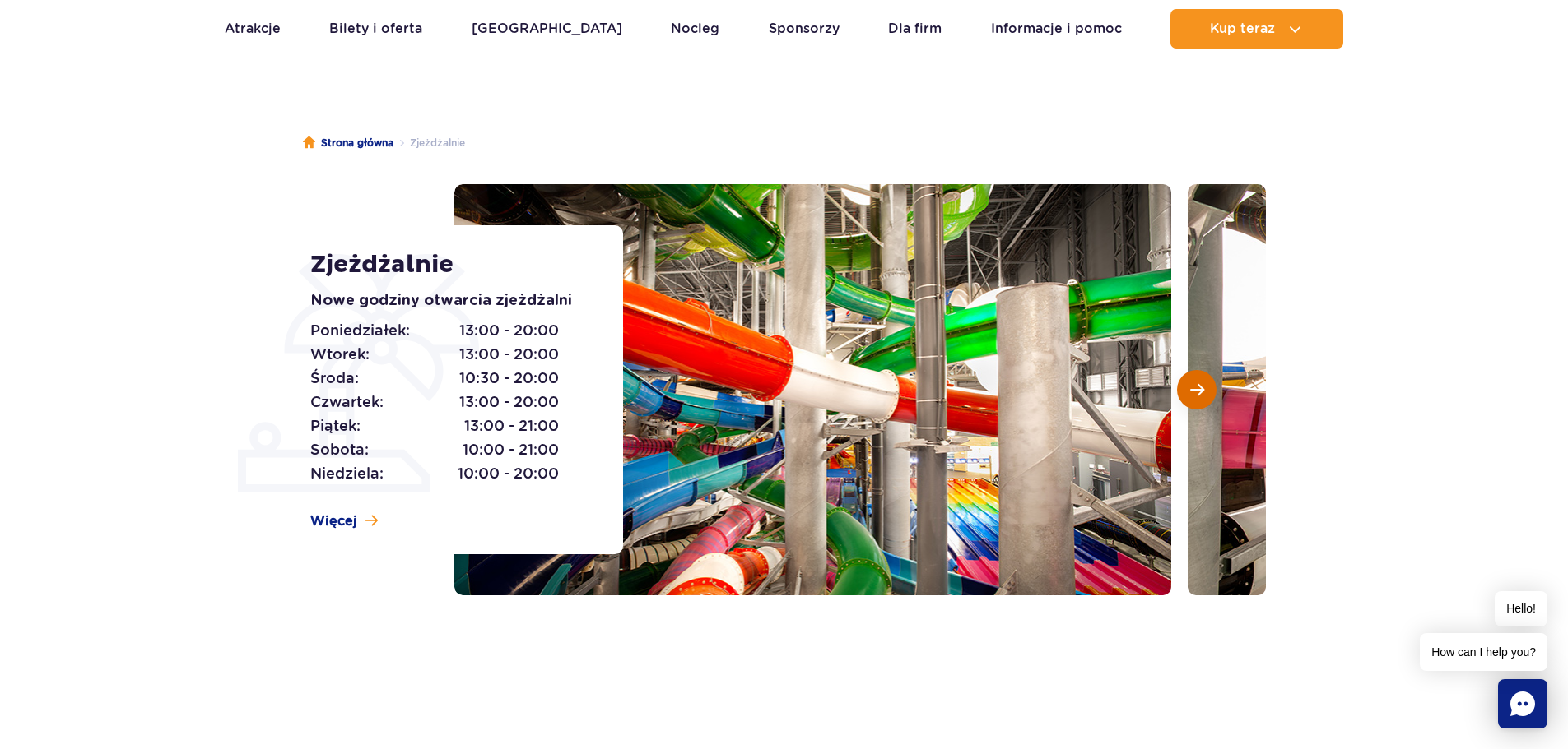
click at [1199, 387] on span "Następny slajd" at bounding box center [1197, 390] width 14 height 15
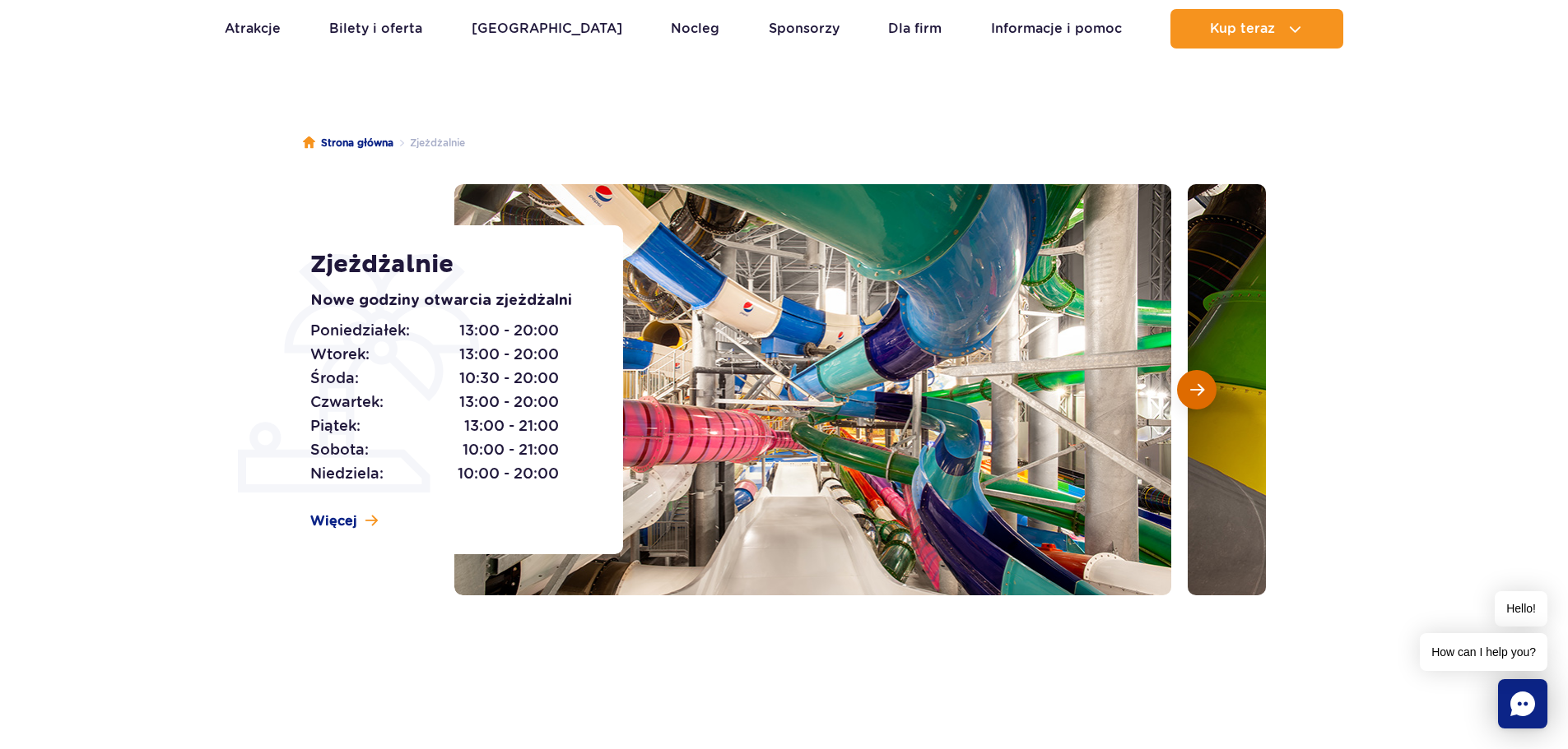
click at [1199, 387] on span "Następny slajd" at bounding box center [1197, 390] width 14 height 15
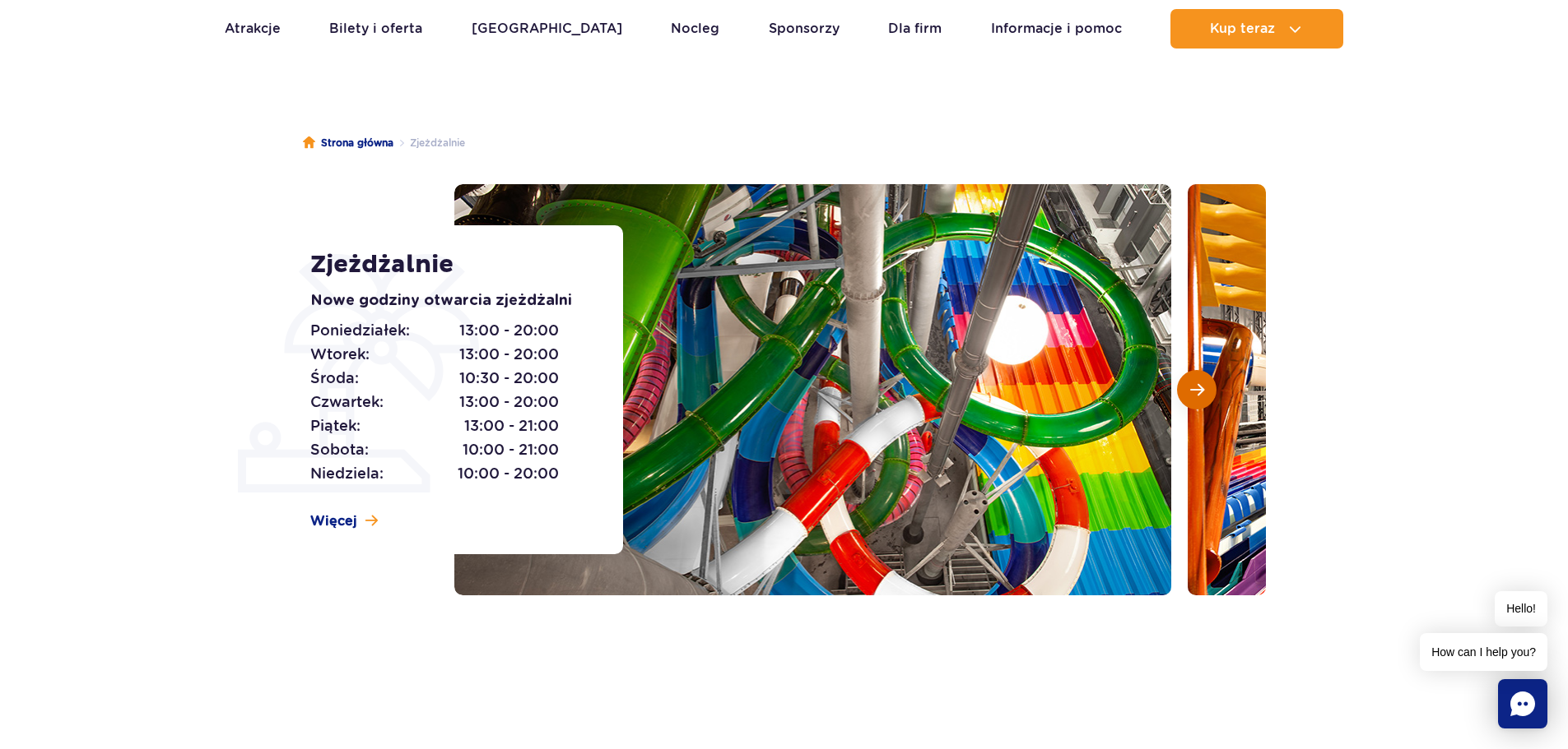
click at [1199, 387] on span "Następny slajd" at bounding box center [1197, 390] width 14 height 15
